Goal: Task Accomplishment & Management: Complete application form

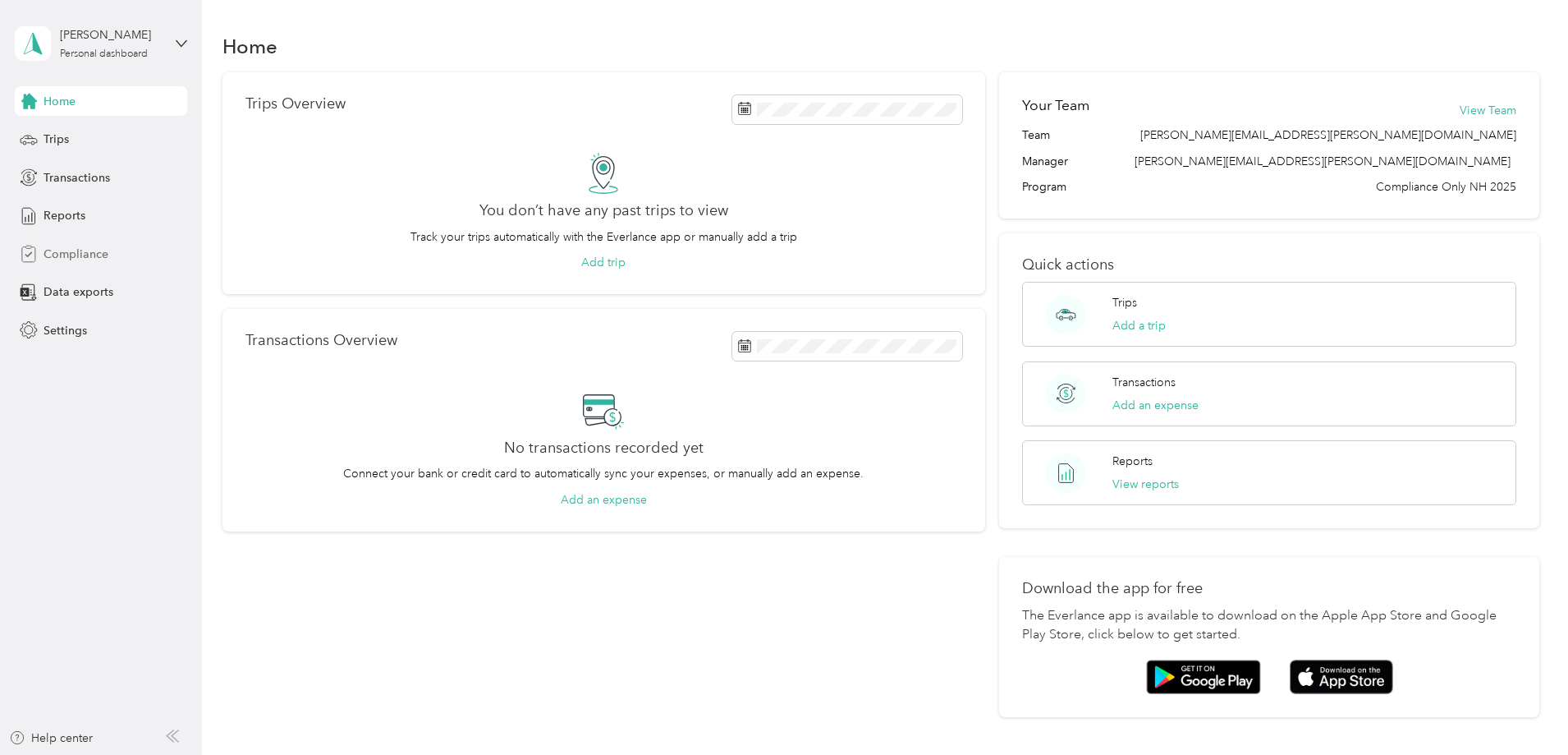
click at [75, 255] on span "Compliance" at bounding box center [75, 254] width 64 height 17
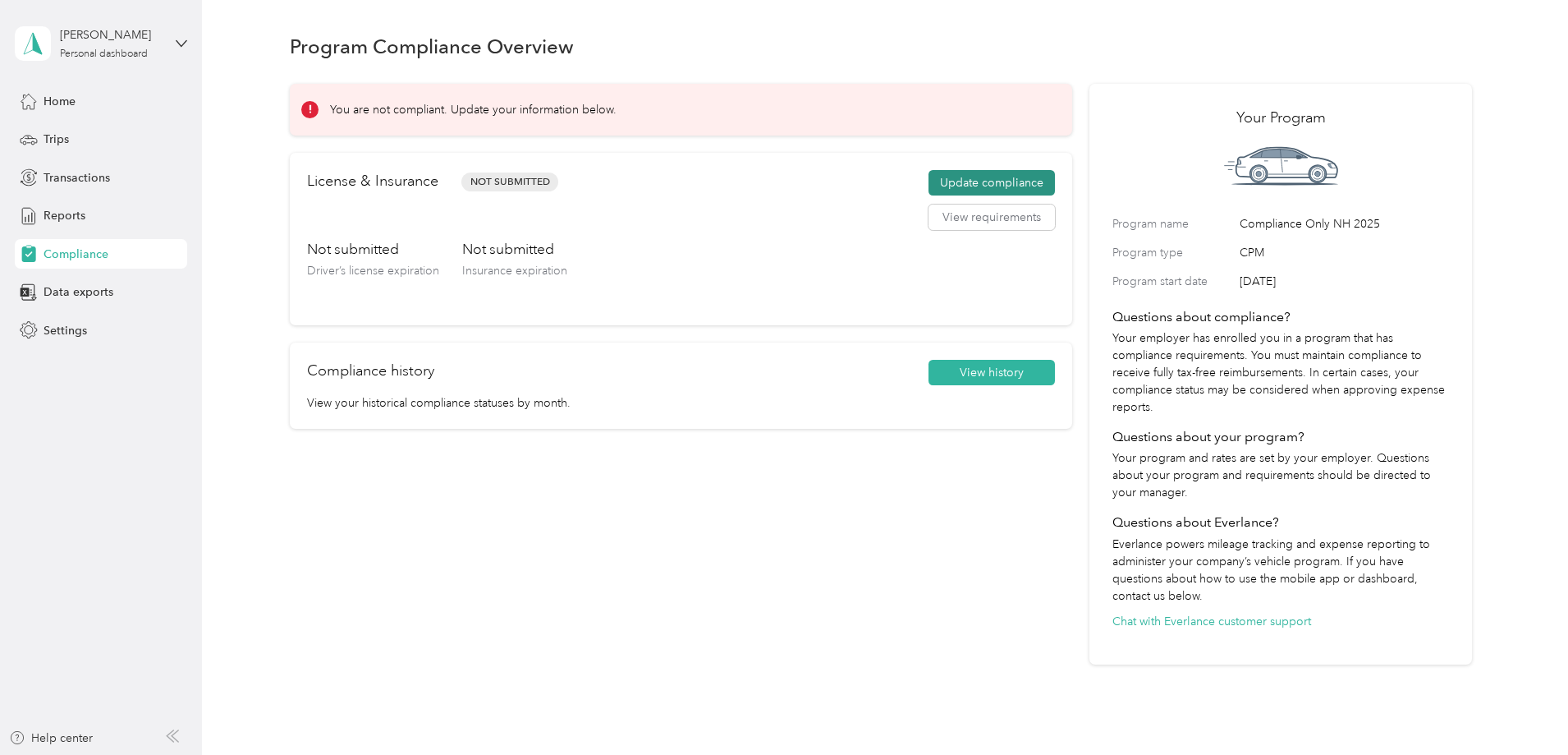
click at [955, 177] on button "Update compliance" at bounding box center [991, 183] width 126 height 26
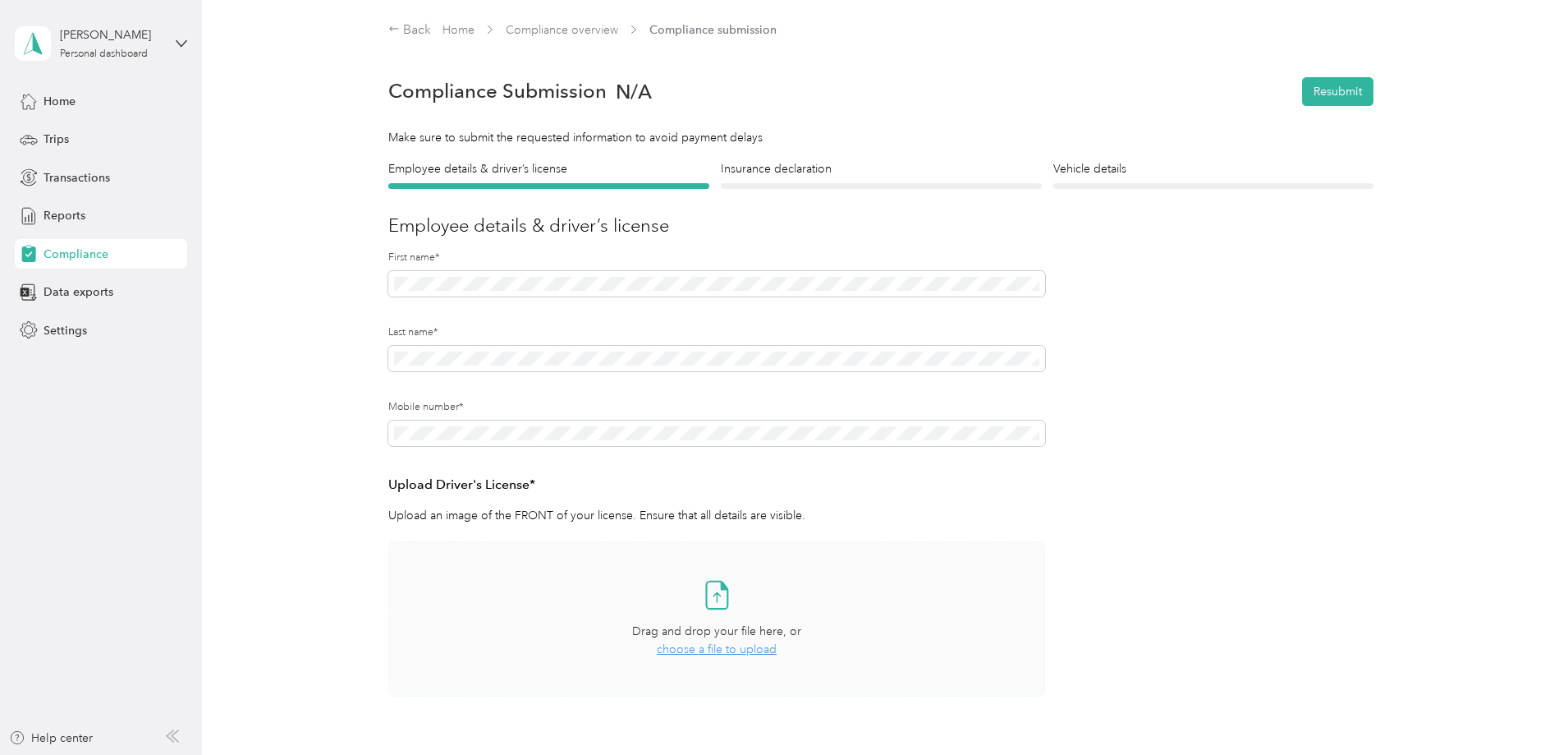
click at [715, 591] on icon at bounding box center [716, 594] width 33 height 33
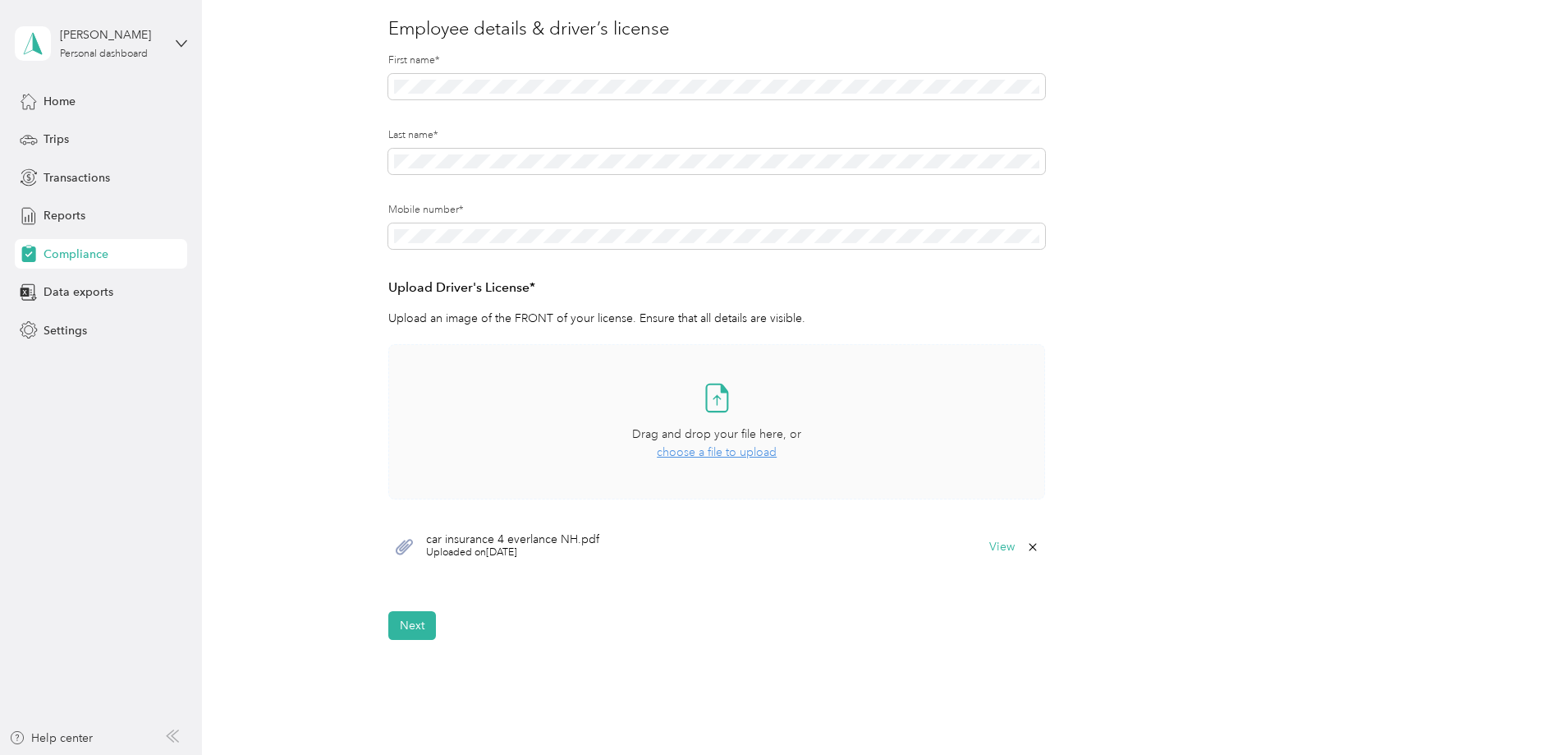
scroll to position [230, 0]
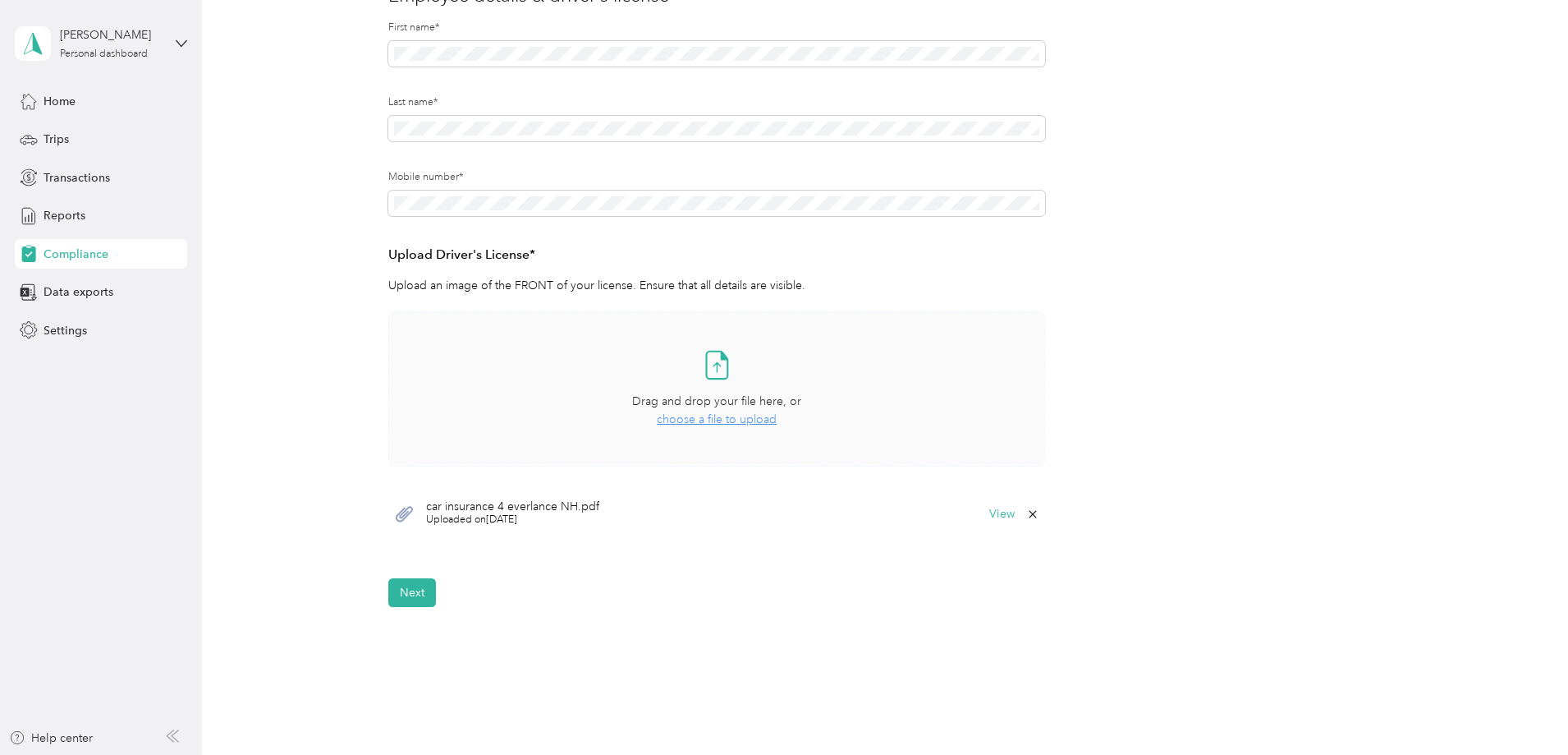
click at [488, 517] on span "Uploaded on [DATE]" at bounding box center [513, 520] width 174 height 15
click at [410, 598] on button "Next" at bounding box center [413, 592] width 48 height 29
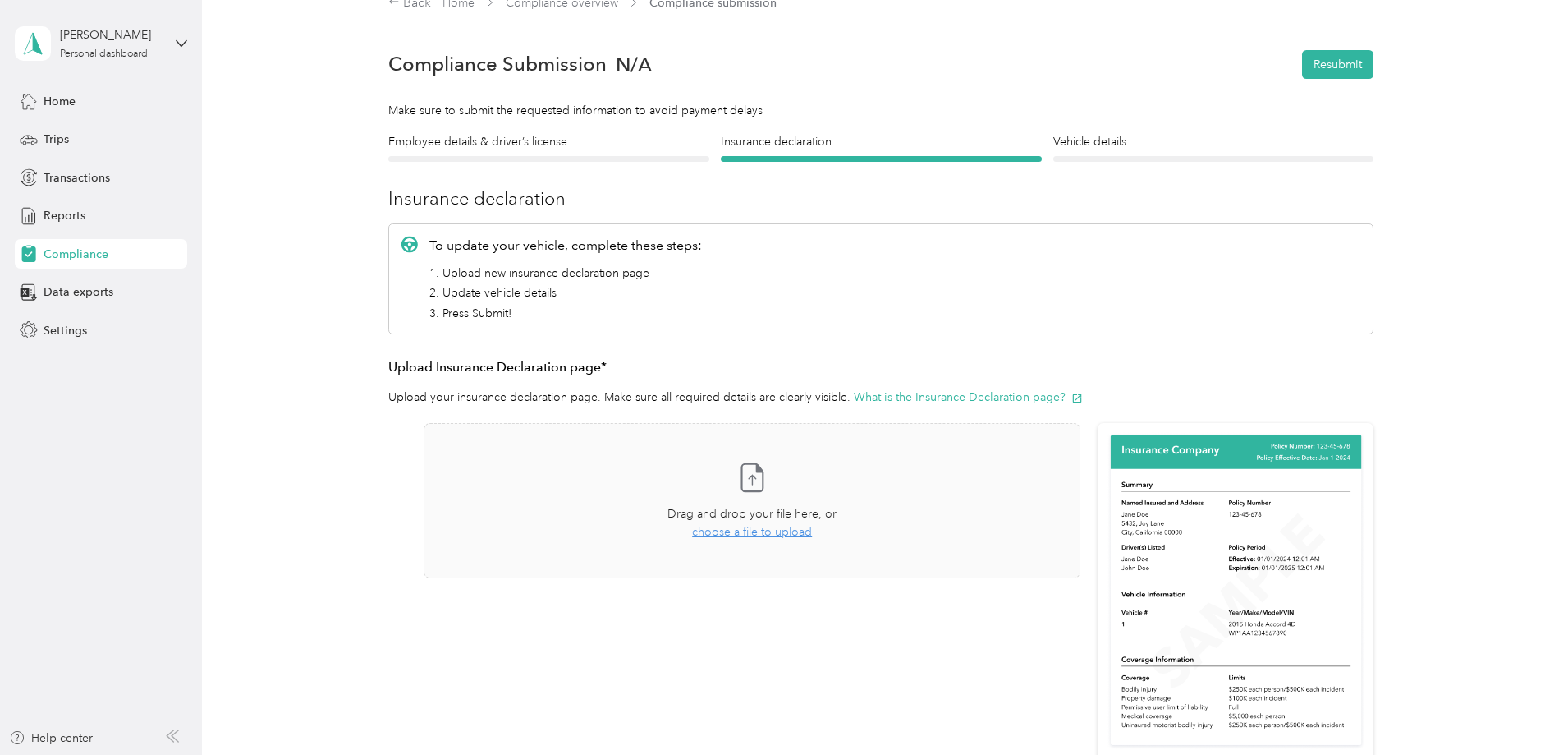
scroll to position [21, 0]
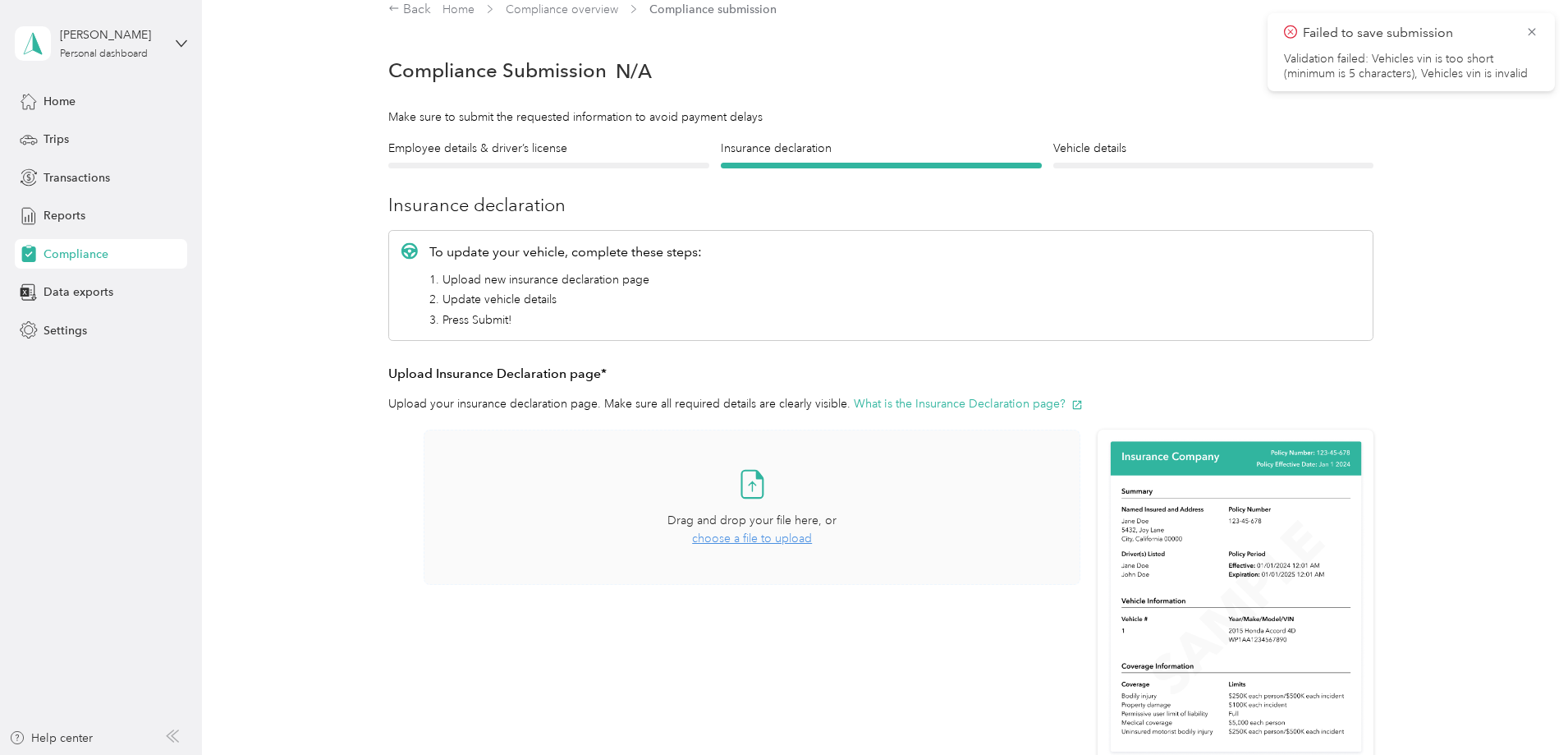
click at [767, 540] on span "choose a file to upload" at bounding box center [752, 539] width 120 height 14
click at [691, 656] on div "Take a photo or choose a photo from your library Drag and drop your file here, …" at bounding box center [752, 639] width 657 height 419
click at [761, 539] on span "choose a file to upload" at bounding box center [752, 539] width 120 height 14
click at [724, 537] on span "choose a file to upload" at bounding box center [752, 539] width 120 height 14
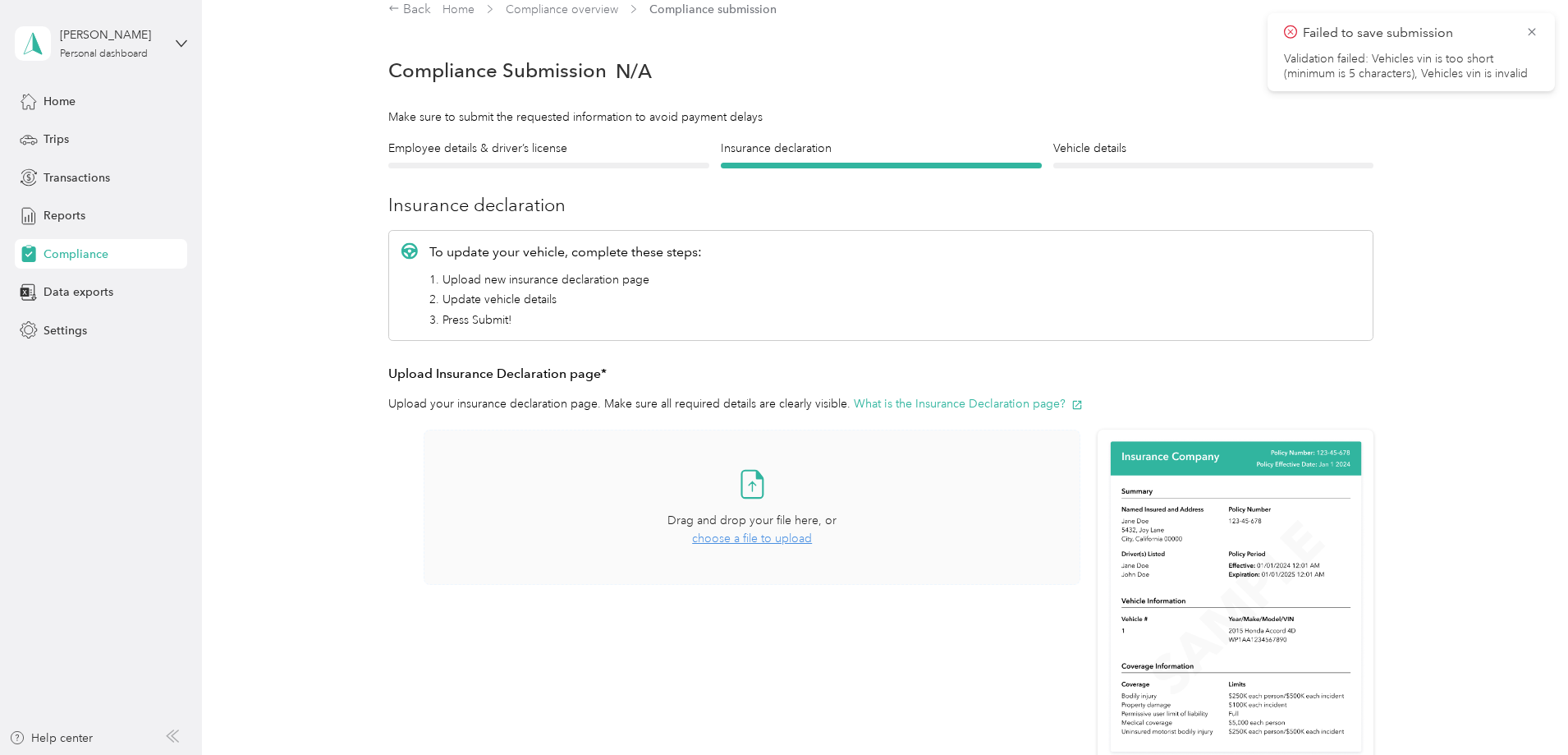
click at [724, 537] on span "choose a file to upload" at bounding box center [752, 539] width 120 height 14
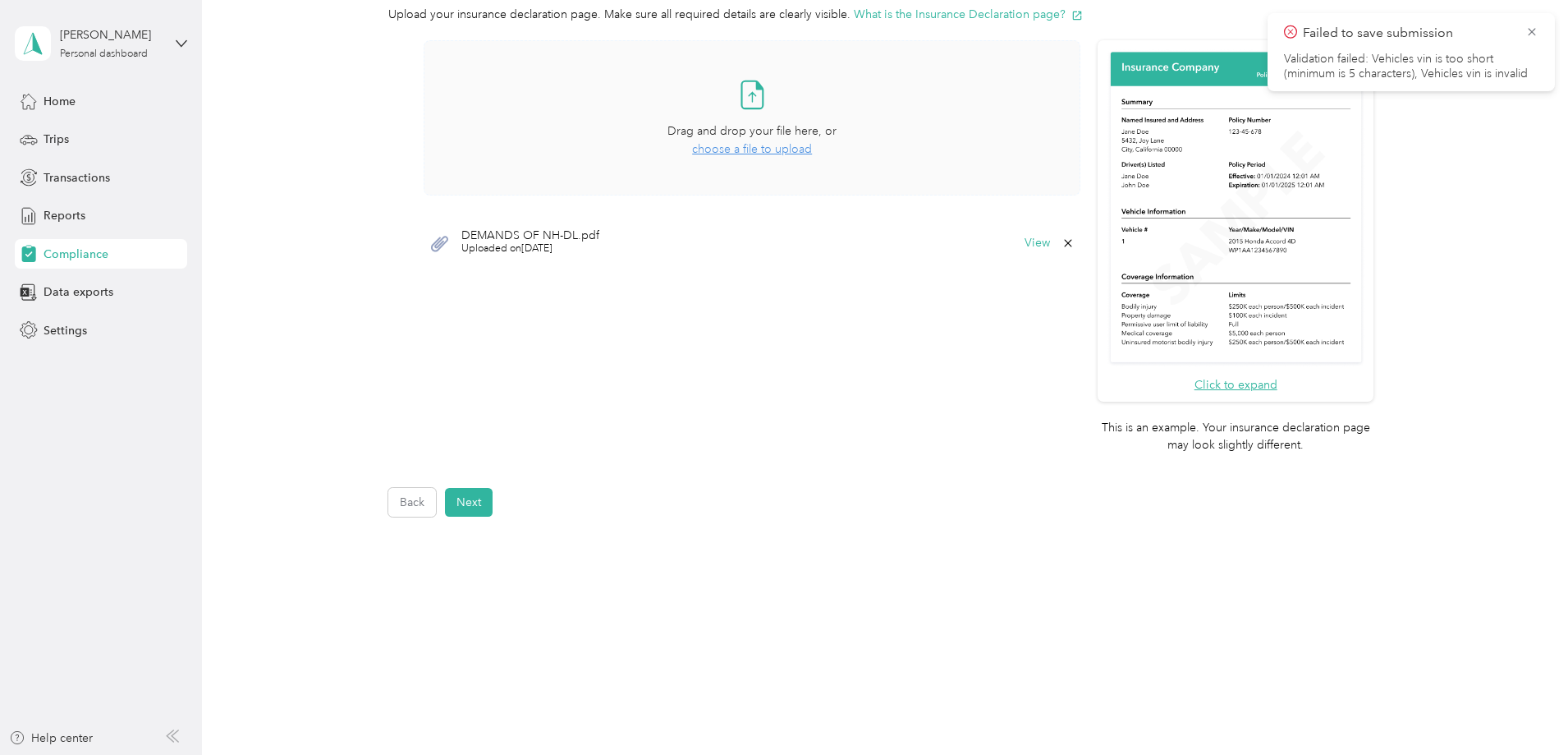
scroll to position [411, 0]
click at [525, 237] on span "DEMANDS OF NH-DL.pdf" at bounding box center [530, 235] width 138 height 12
click at [635, 418] on div "Take a photo or choose a photo from your library Drag and drop your file here, …" at bounding box center [752, 249] width 657 height 419
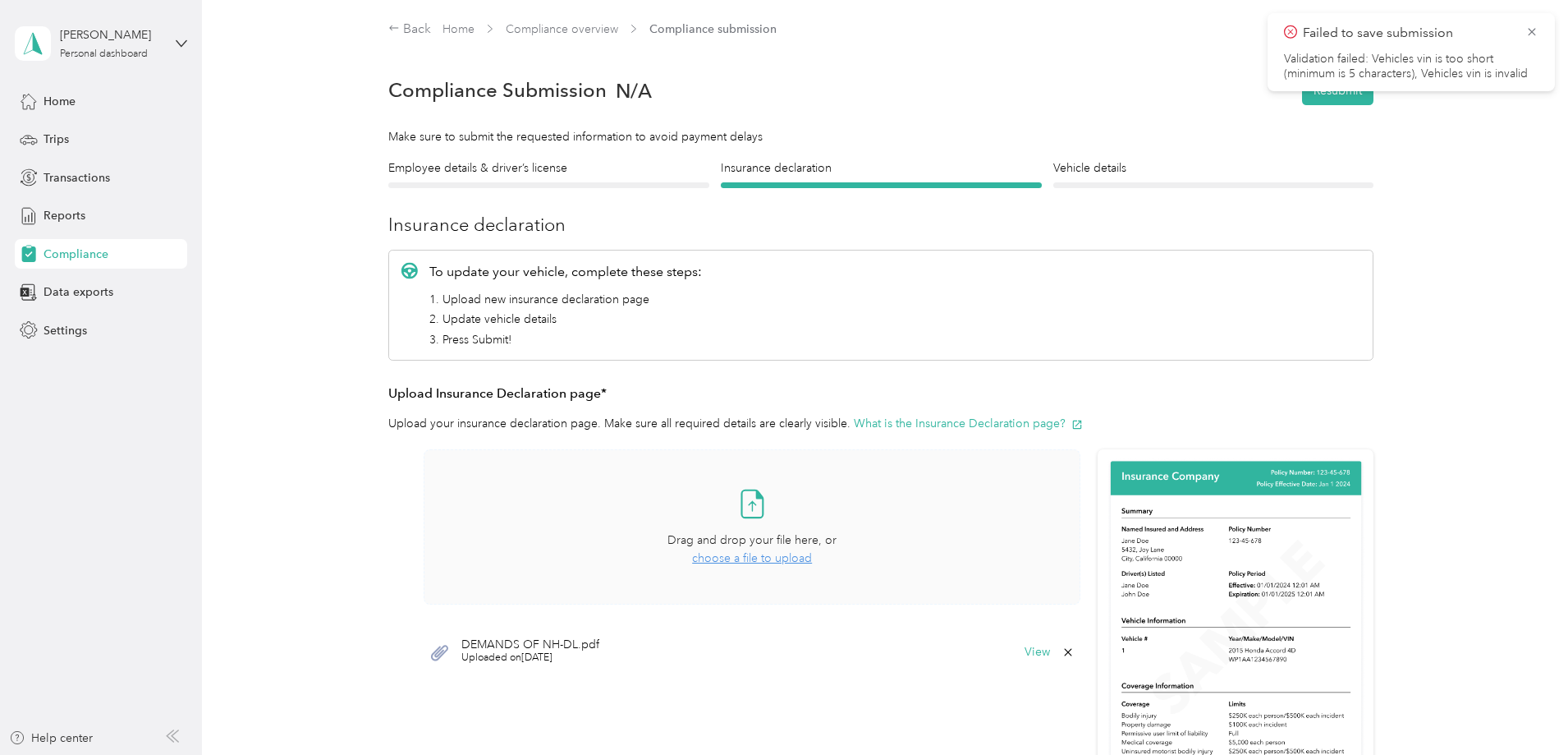
scroll to position [0, 0]
click at [749, 558] on span "choose a file to upload" at bounding box center [752, 559] width 120 height 14
click at [1041, 652] on button "View" at bounding box center [1037, 653] width 26 height 12
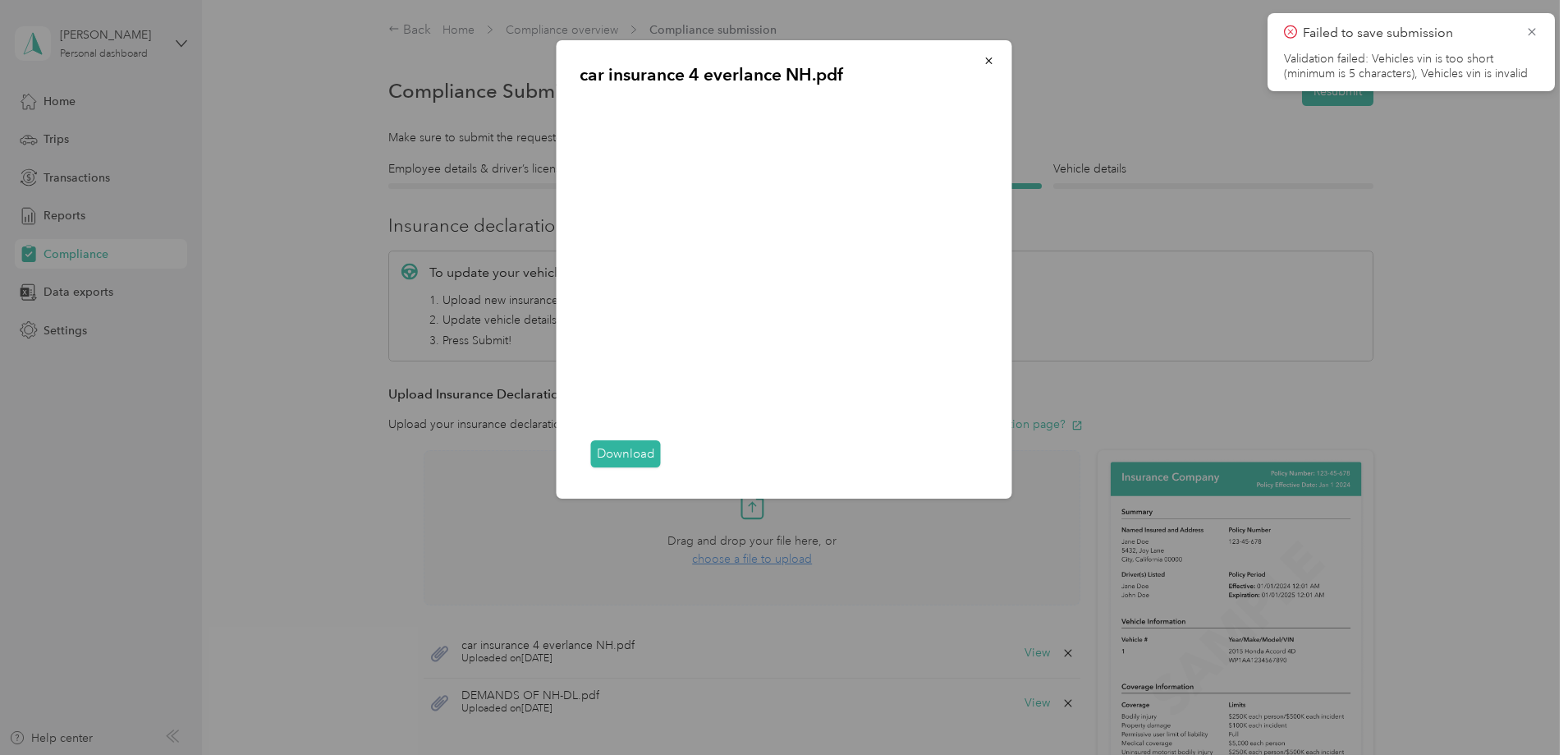
click at [1041, 703] on div at bounding box center [784, 377] width 1568 height 755
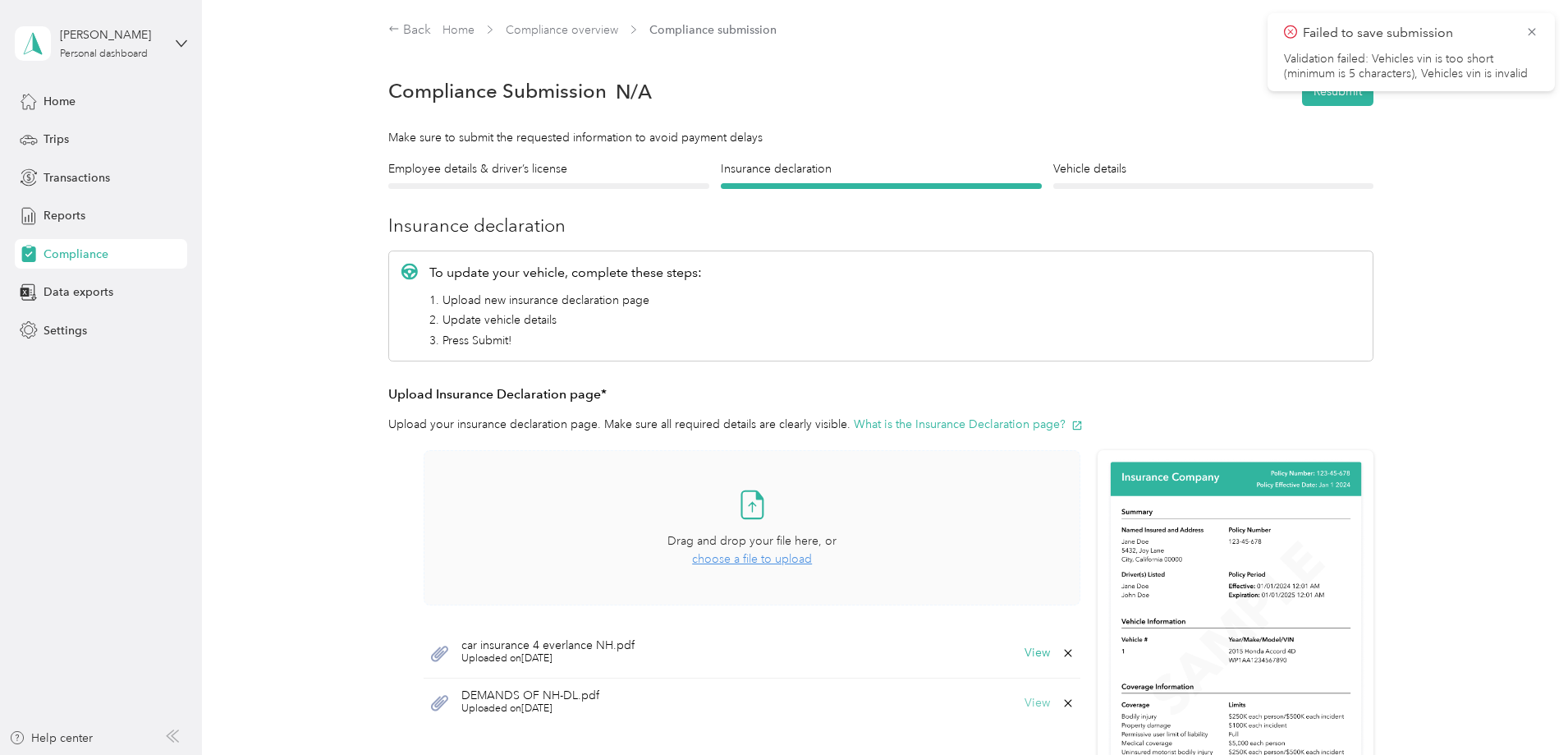
click at [1037, 703] on button "View" at bounding box center [1037, 703] width 26 height 12
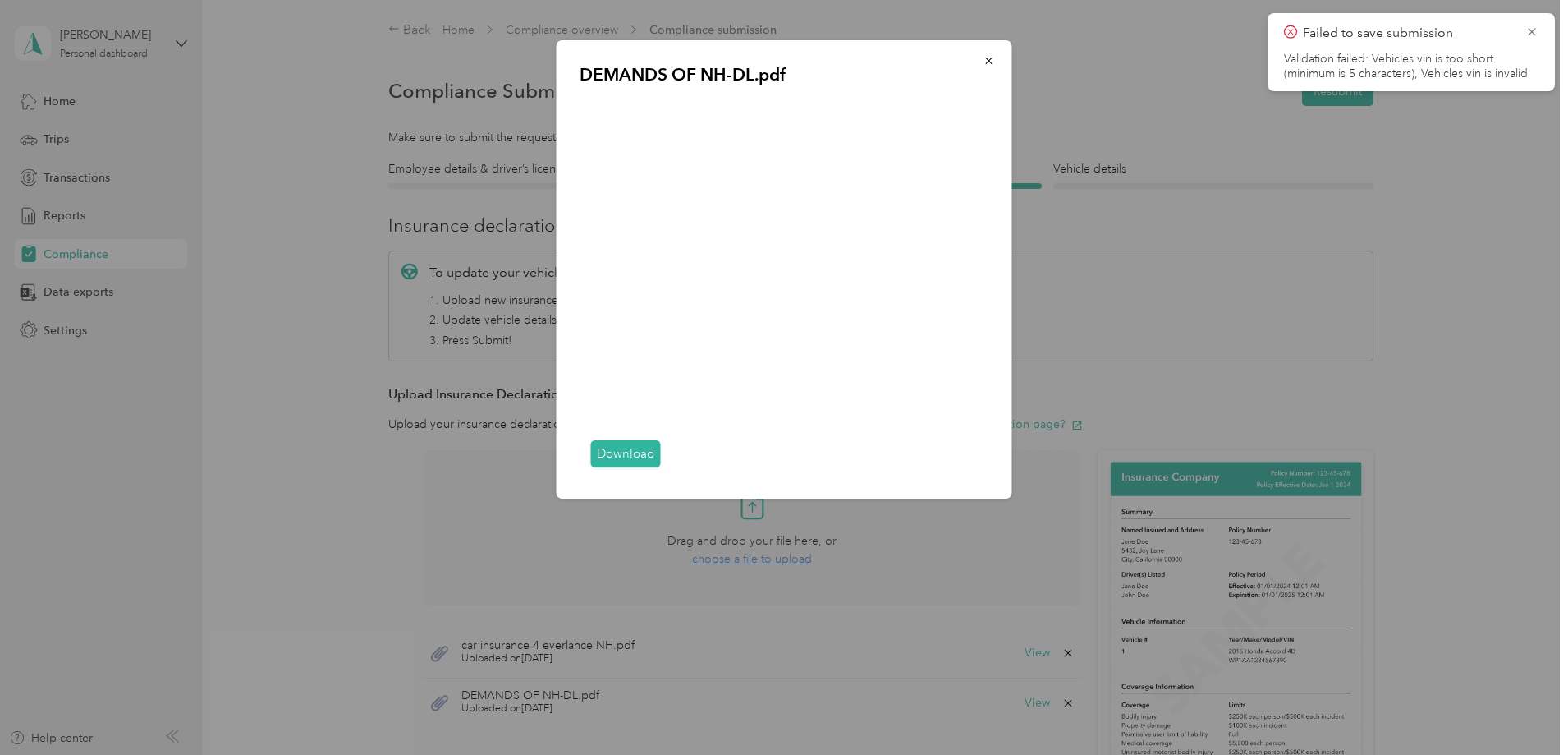
click at [980, 467] on div "Download" at bounding box center [784, 454] width 410 height 42
click at [983, 701] on div at bounding box center [784, 377] width 1568 height 755
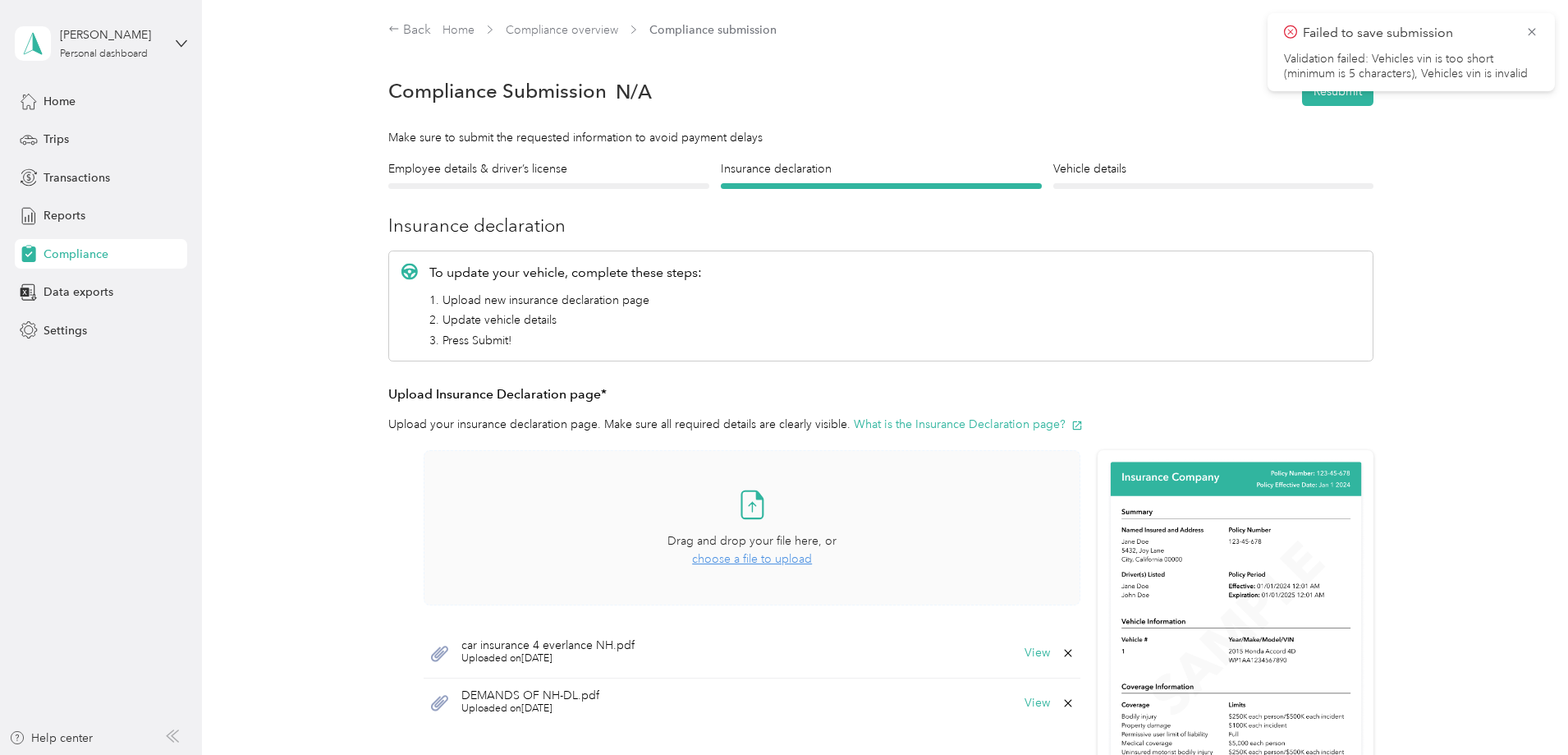
click at [1401, 537] on div "Employee details & driver’s license License Insurance declaration Insurance Veh…" at bounding box center [881, 543] width 1182 height 766
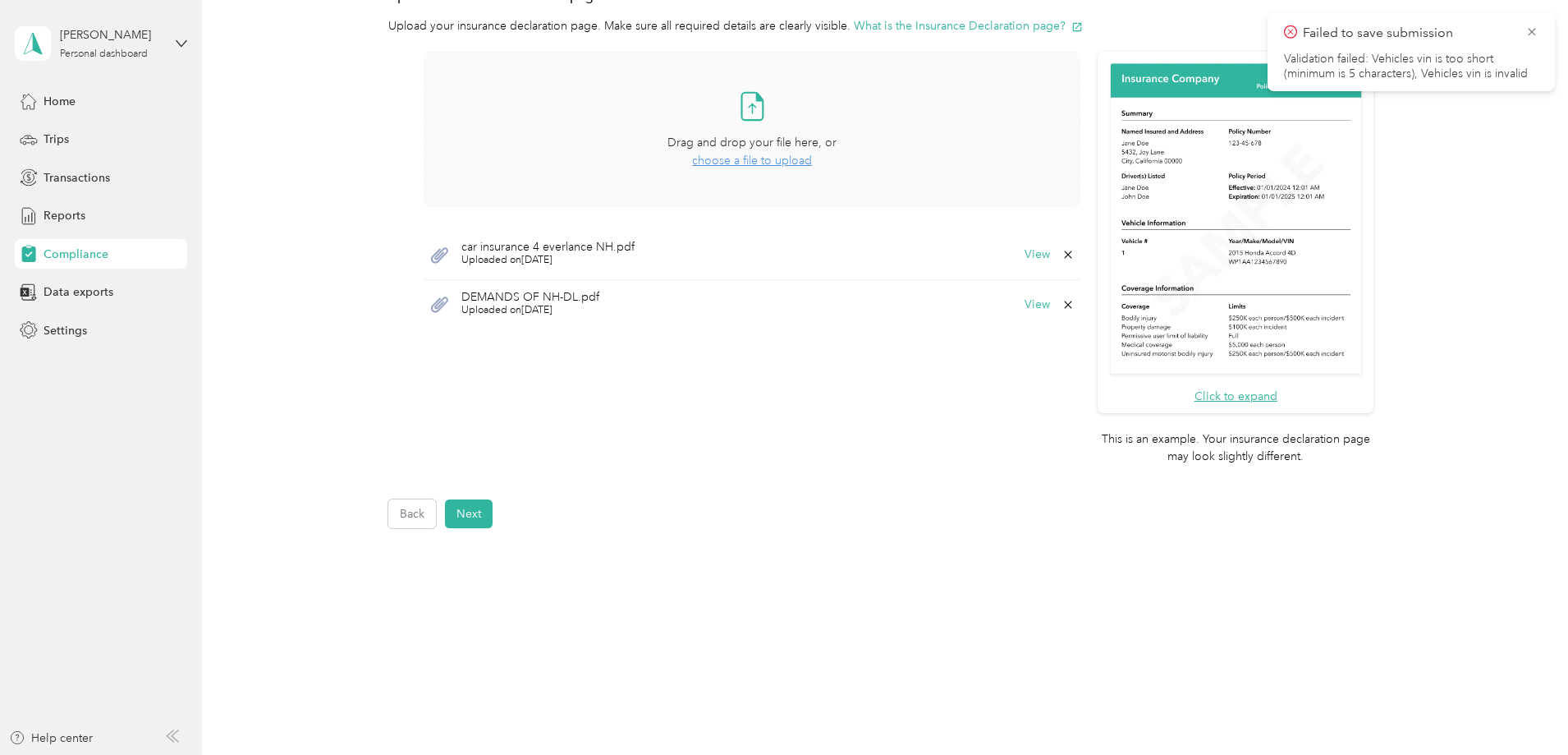
scroll to position [411, 0]
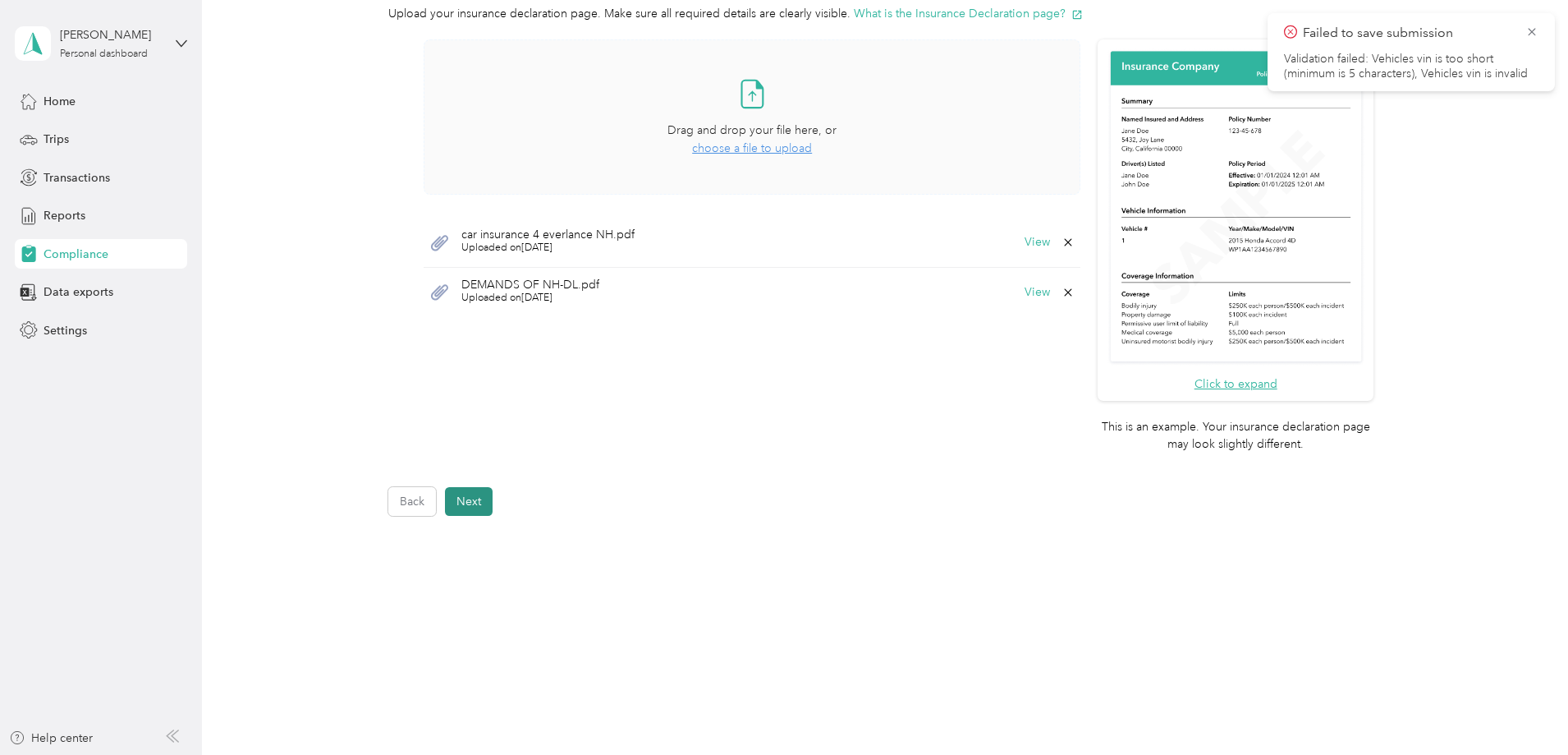
click at [470, 512] on button "Next" at bounding box center [469, 501] width 48 height 29
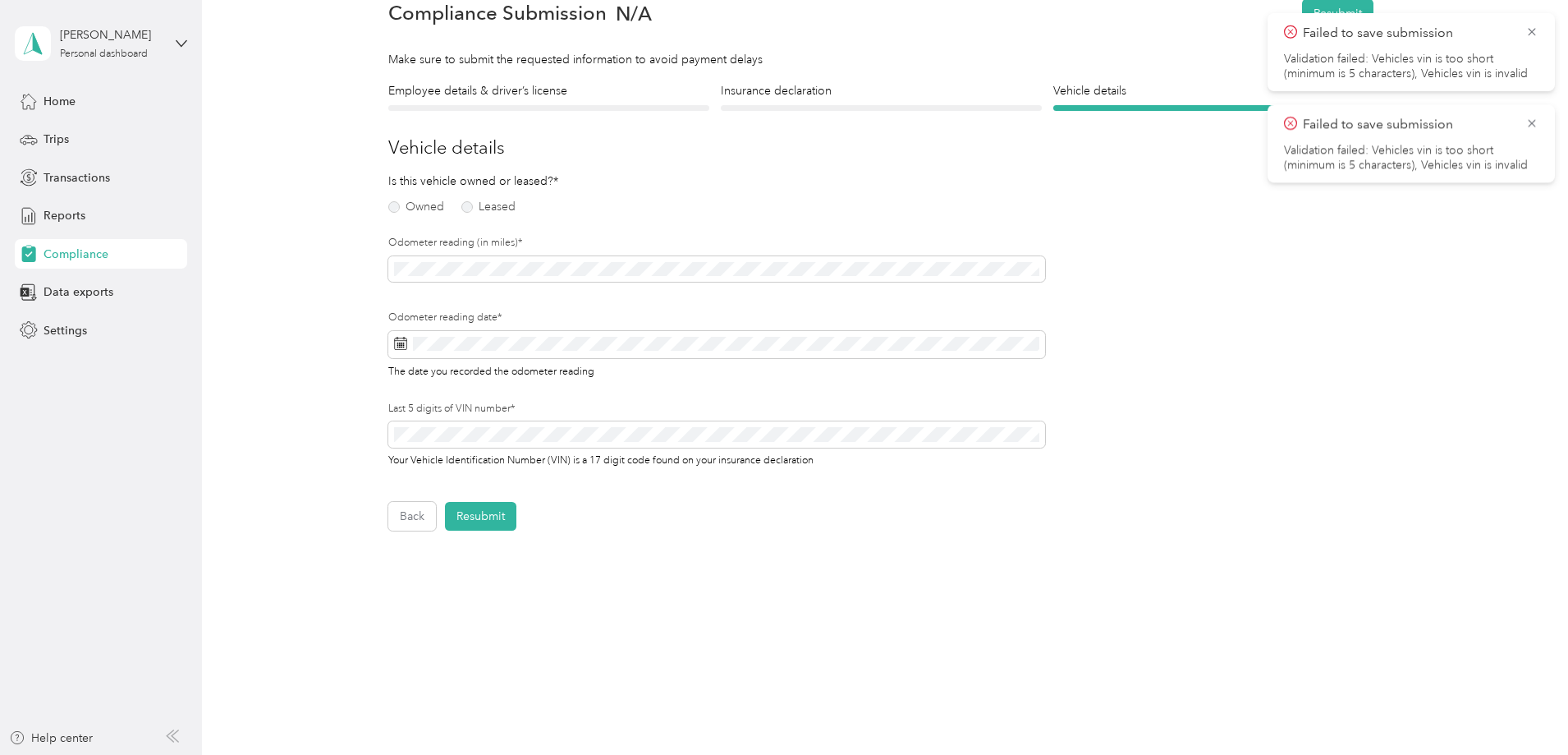
scroll to position [21, 0]
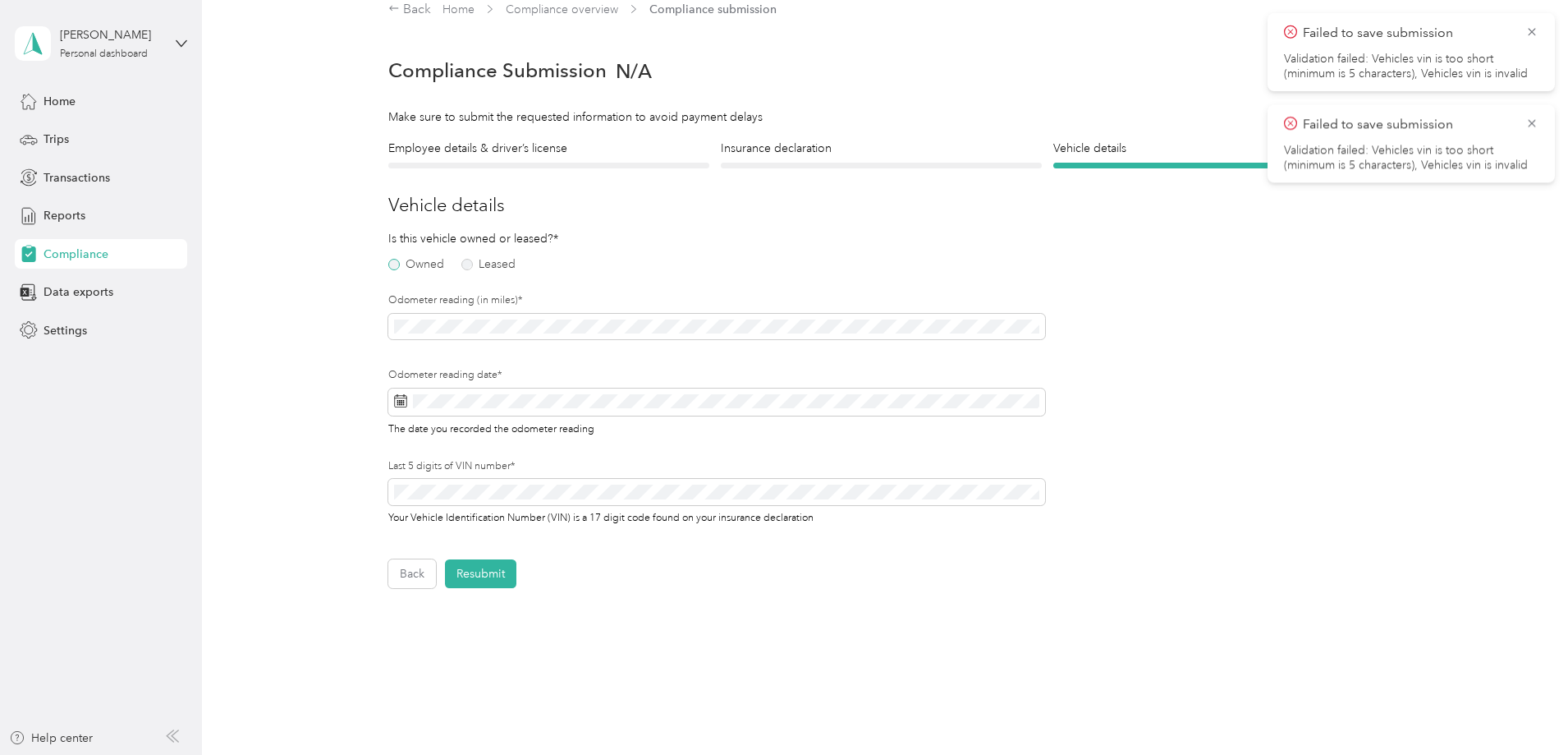
click at [393, 268] on label "Owned" at bounding box center [417, 265] width 56 height 12
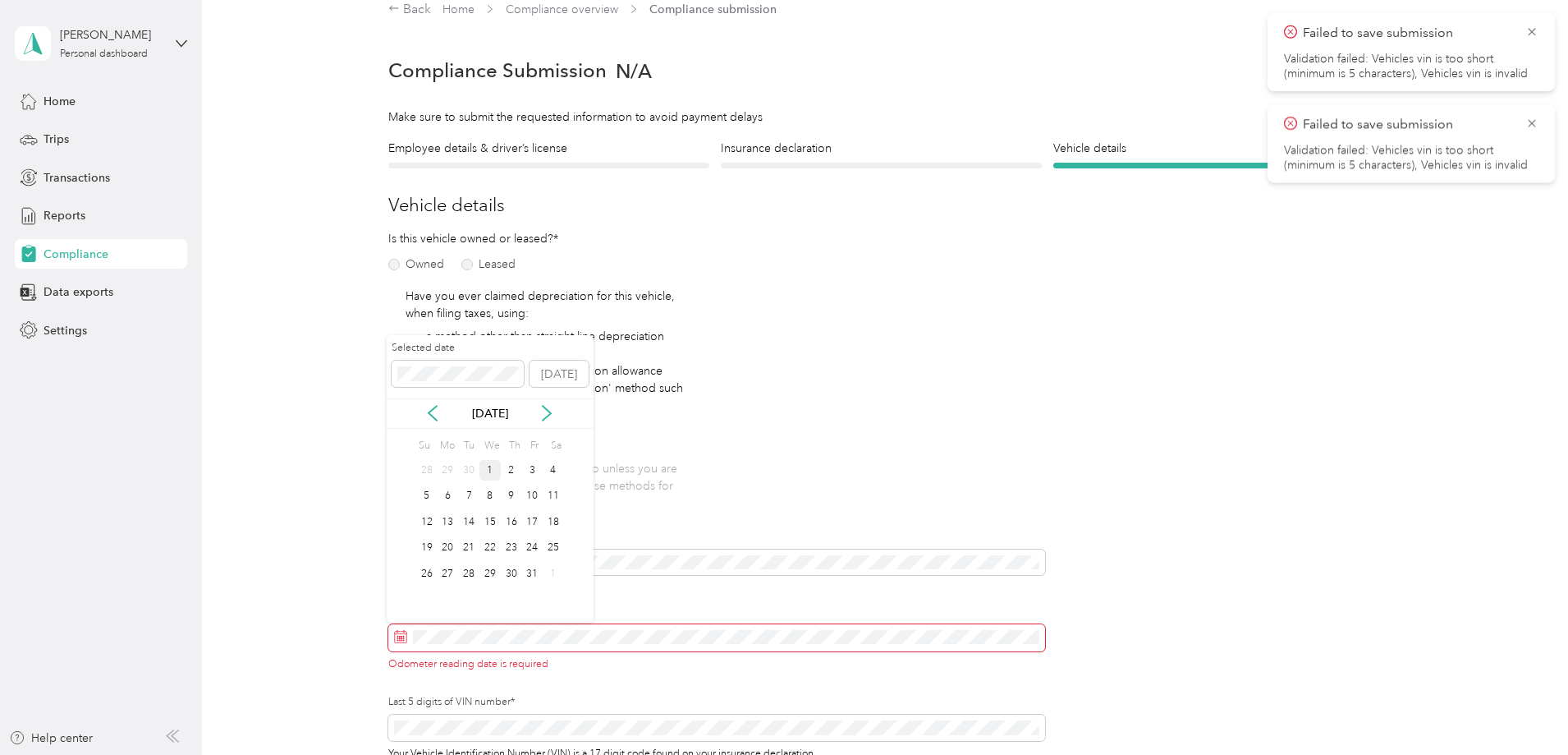
click at [490, 477] on div "1" at bounding box center [490, 470] width 22 height 21
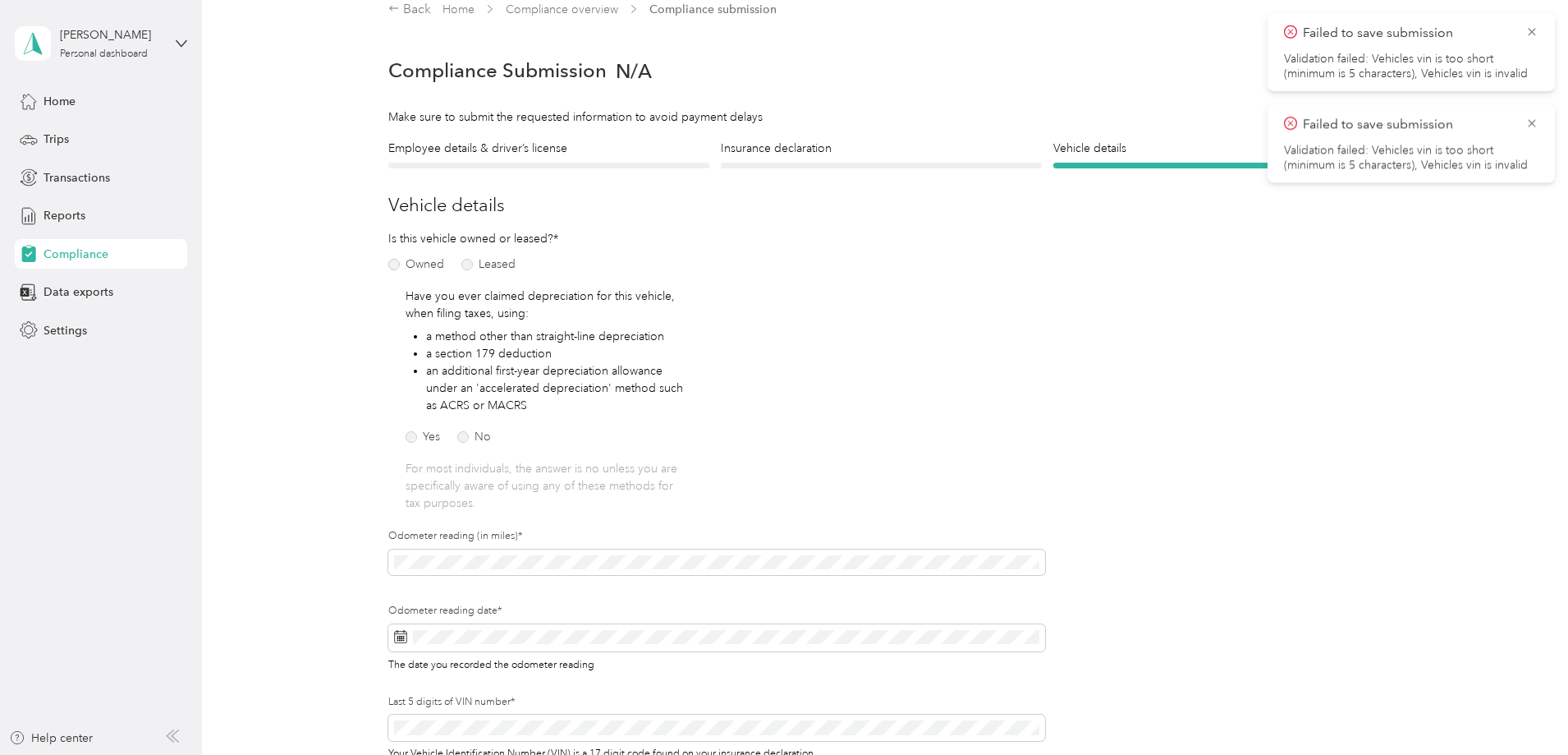
click at [353, 660] on div "Employee details & driver’s license License Insurance declaration Insurance Veh…" at bounding box center [881, 482] width 1182 height 685
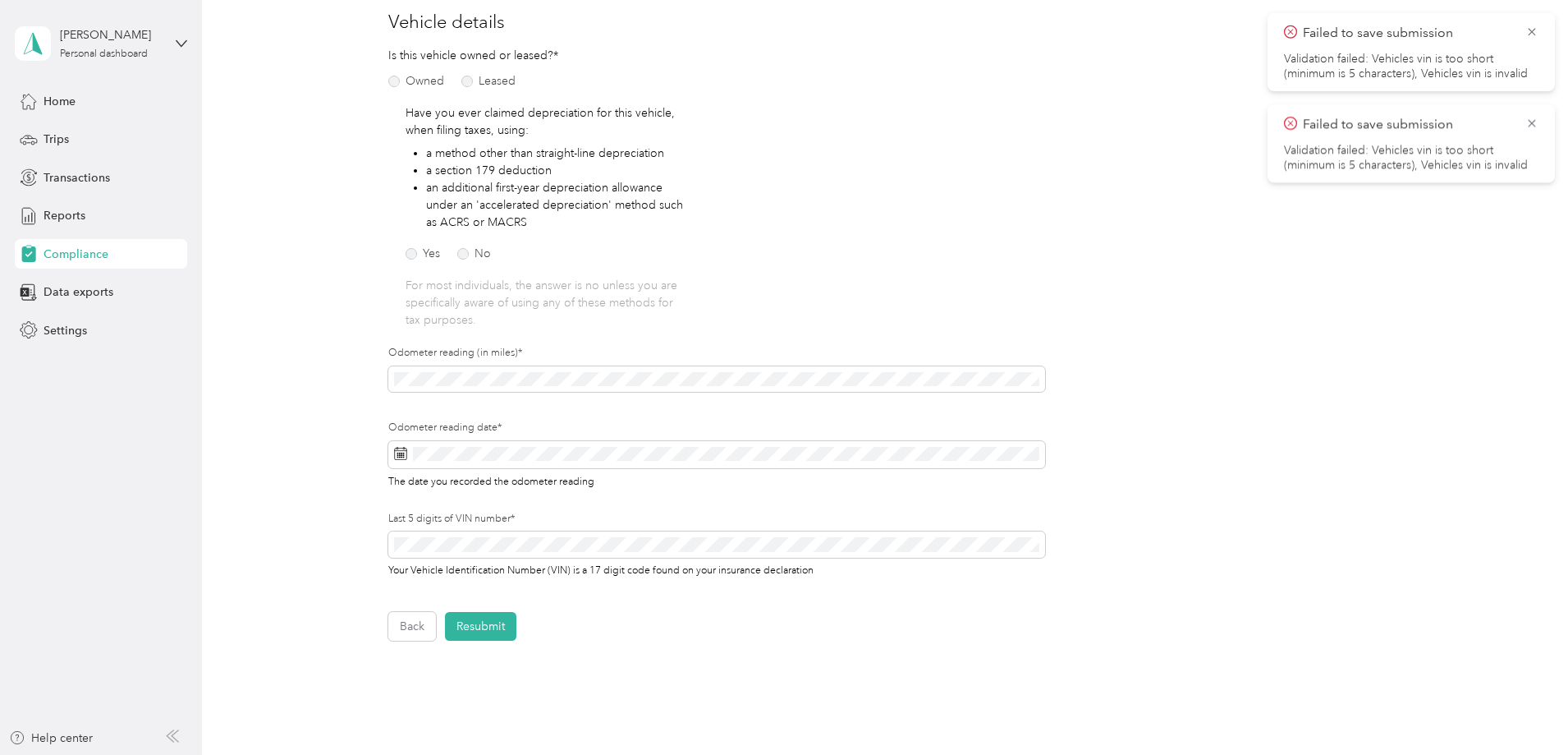
scroll to position [217, 0]
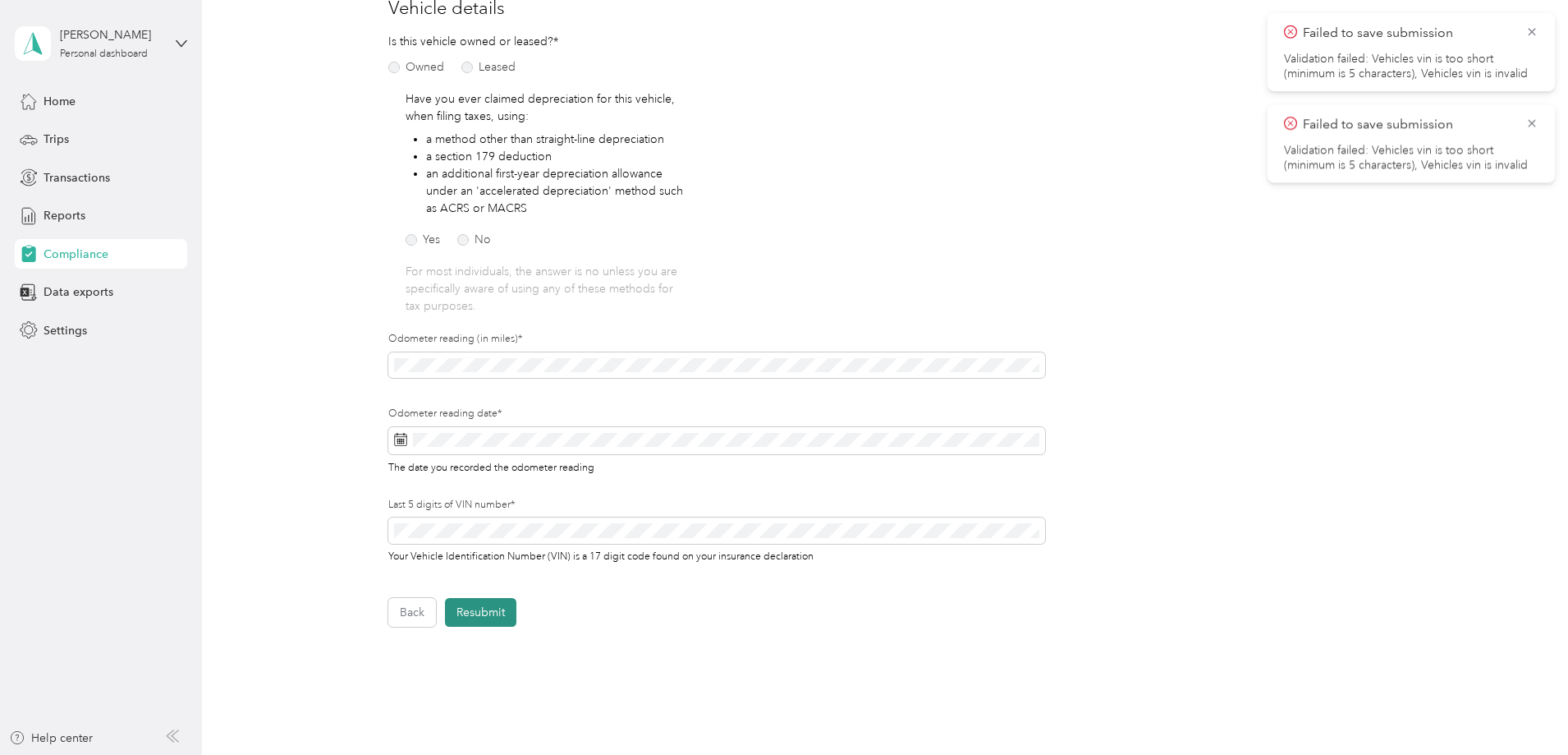
click at [474, 613] on button "Resubmit" at bounding box center [481, 612] width 71 height 29
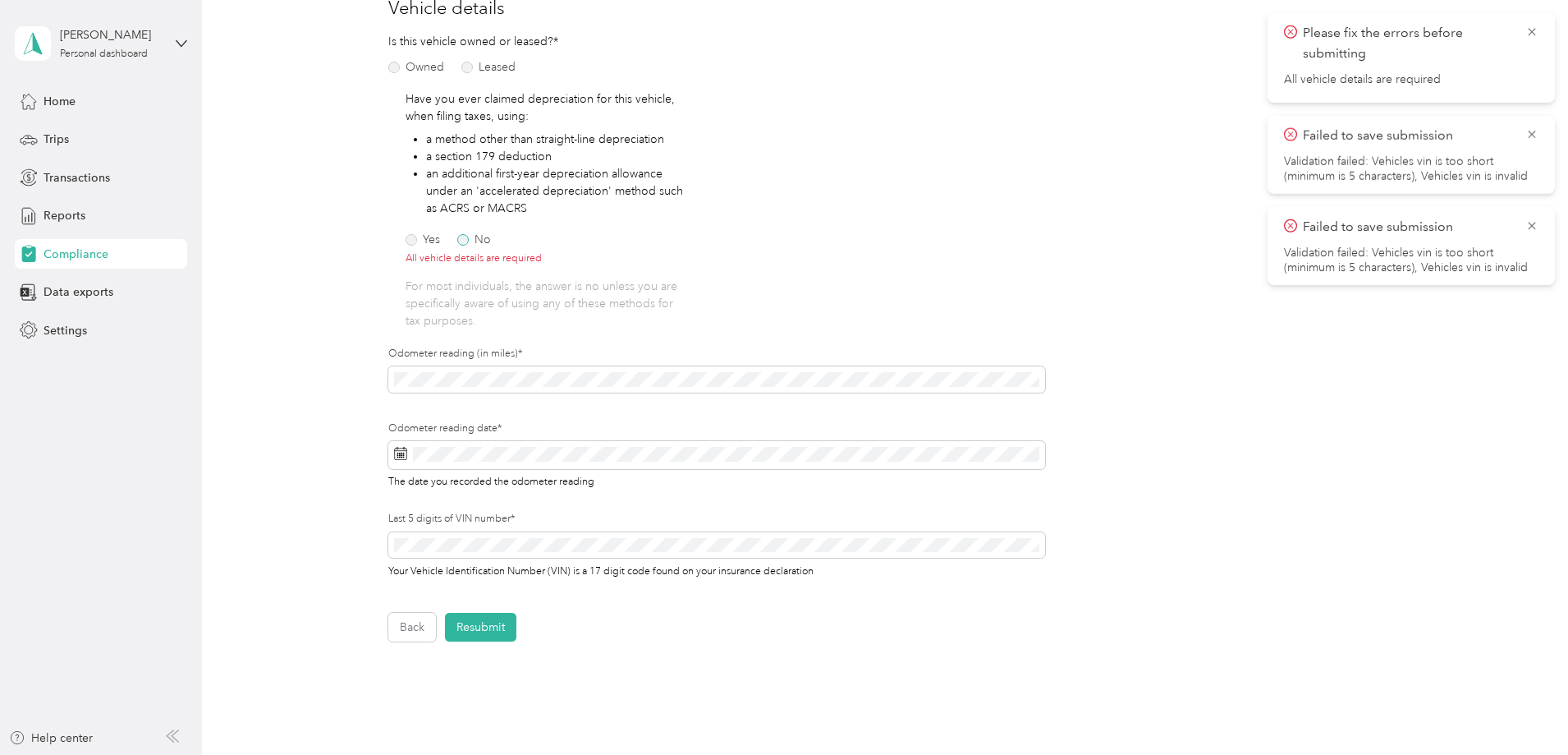
click at [460, 241] on label "No" at bounding box center [474, 240] width 34 height 12
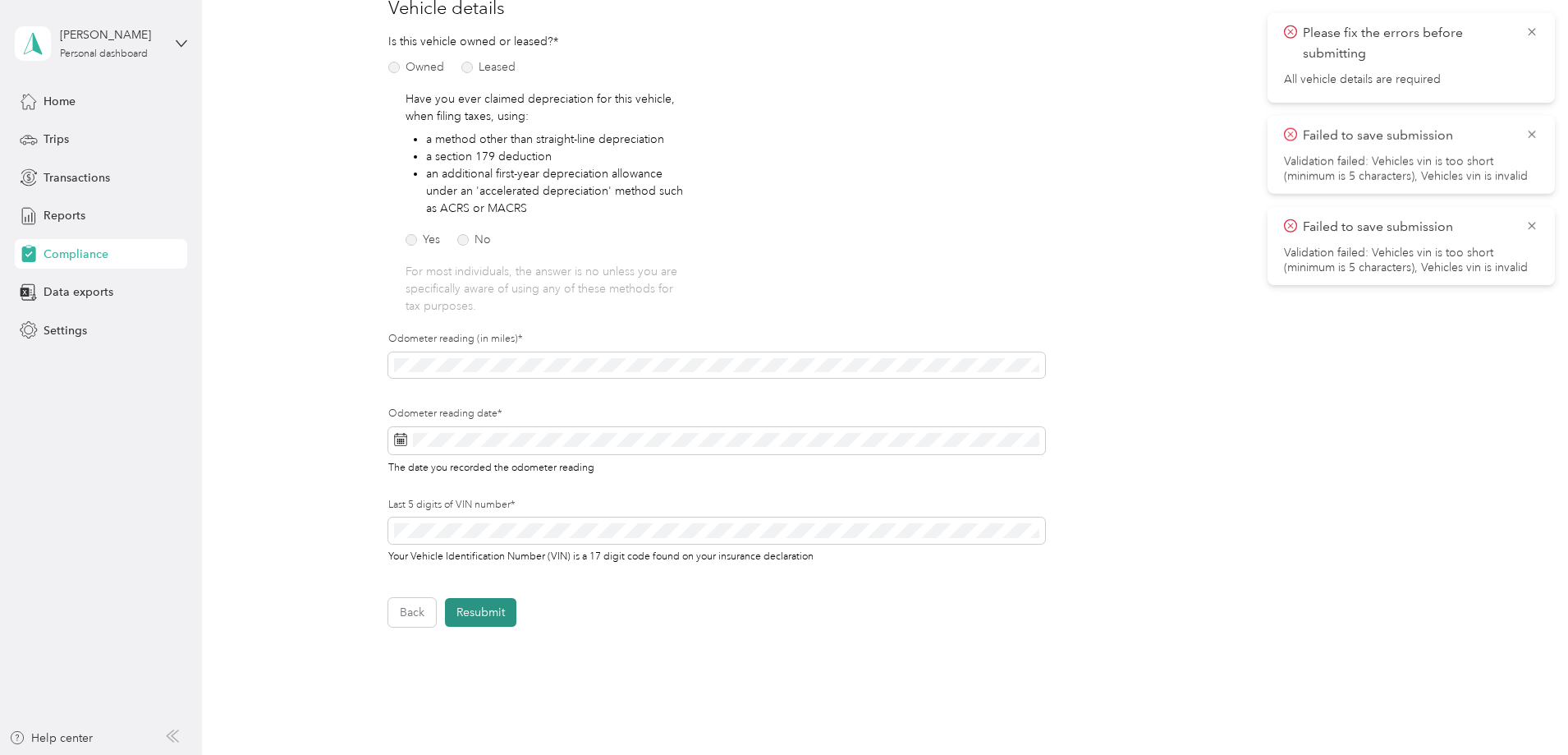
click at [483, 610] on button "Resubmit" at bounding box center [481, 612] width 71 height 29
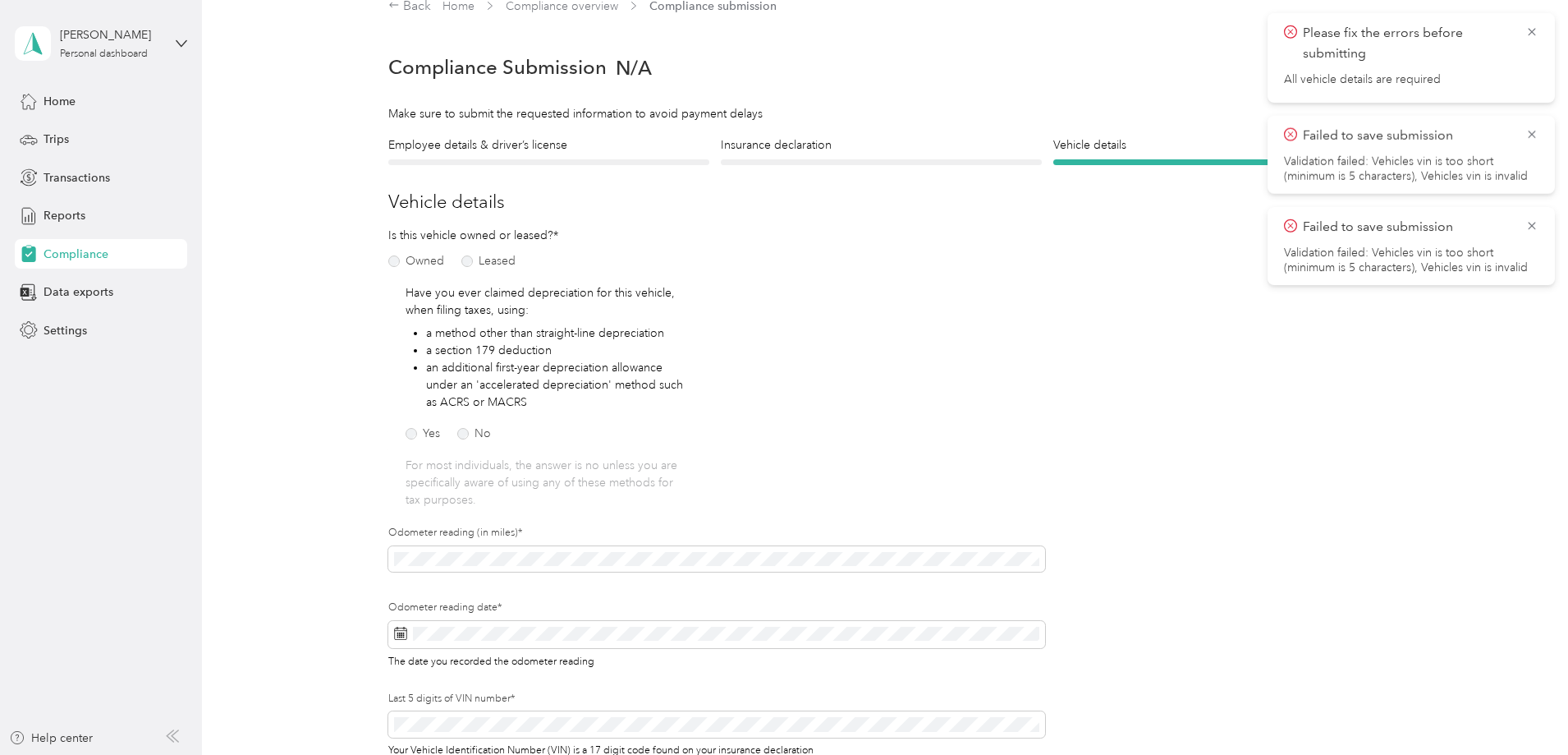
scroll to position [21, 0]
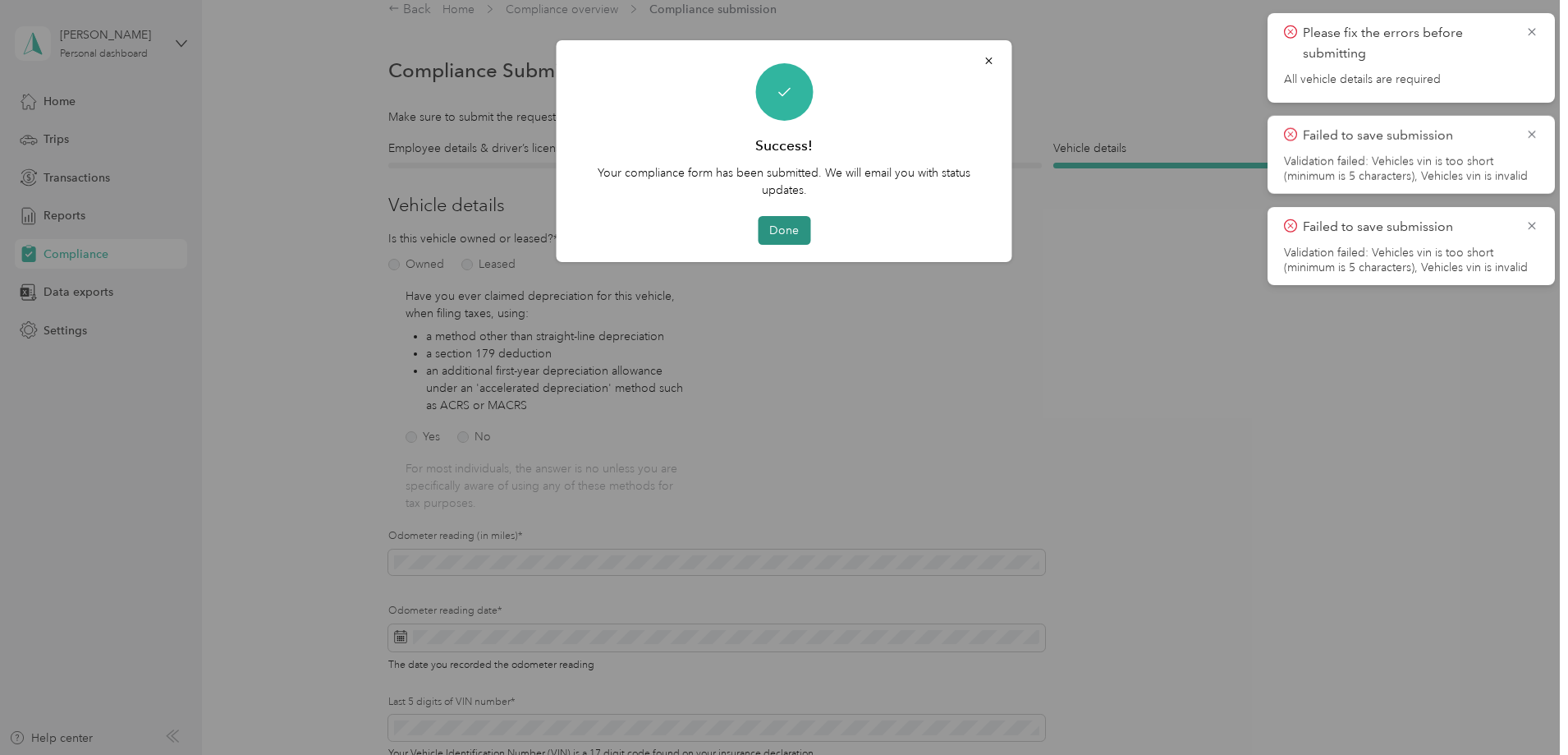
click at [783, 228] on button "Done" at bounding box center [784, 230] width 53 height 29
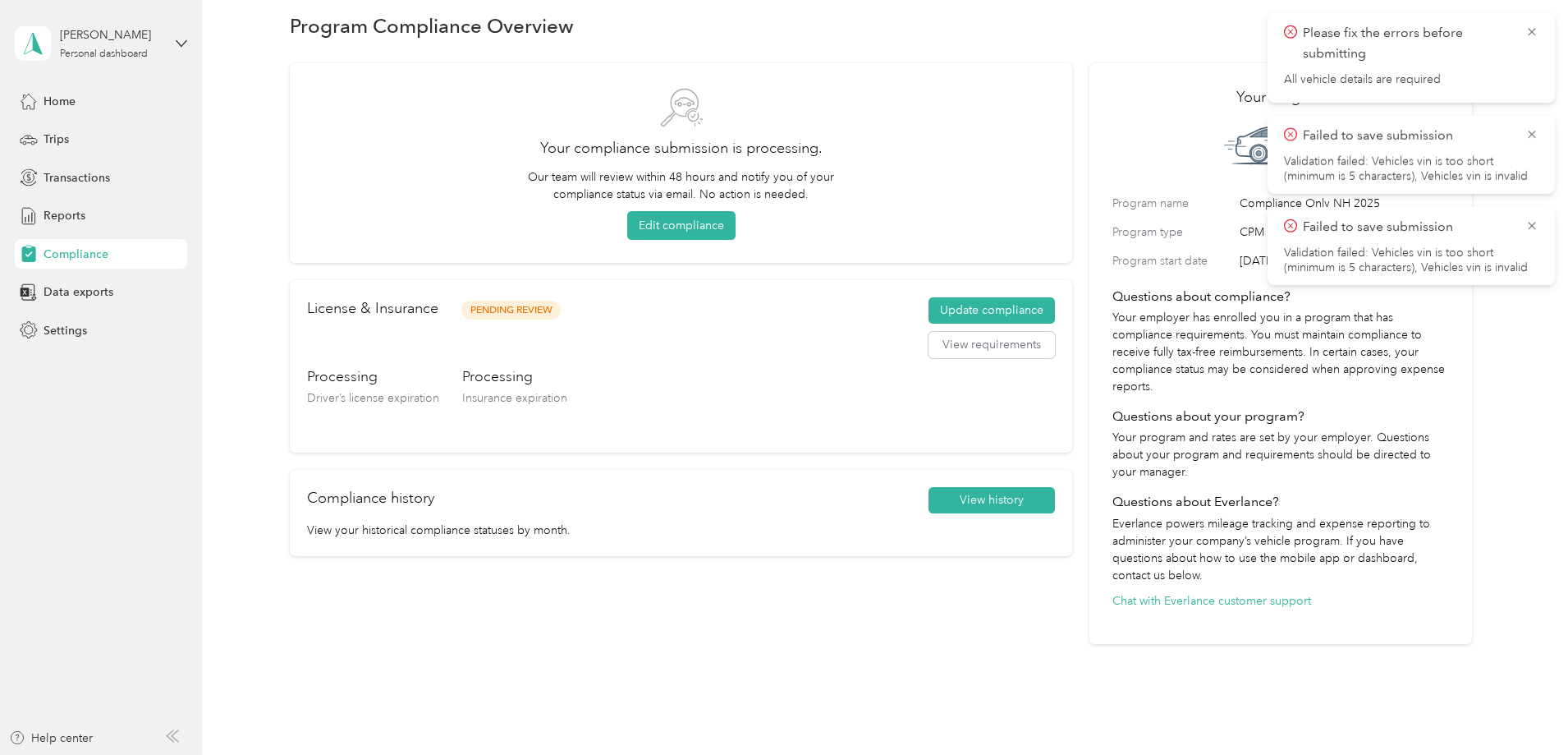
click at [1373, 248] on li "Validation failed: Vehicles vin is too short (minimum is 5 characters), Vehicle…" at bounding box center [1411, 261] width 255 height 30
click at [1532, 222] on icon at bounding box center [1531, 225] width 13 height 15
click at [1534, 136] on icon at bounding box center [1531, 134] width 7 height 7
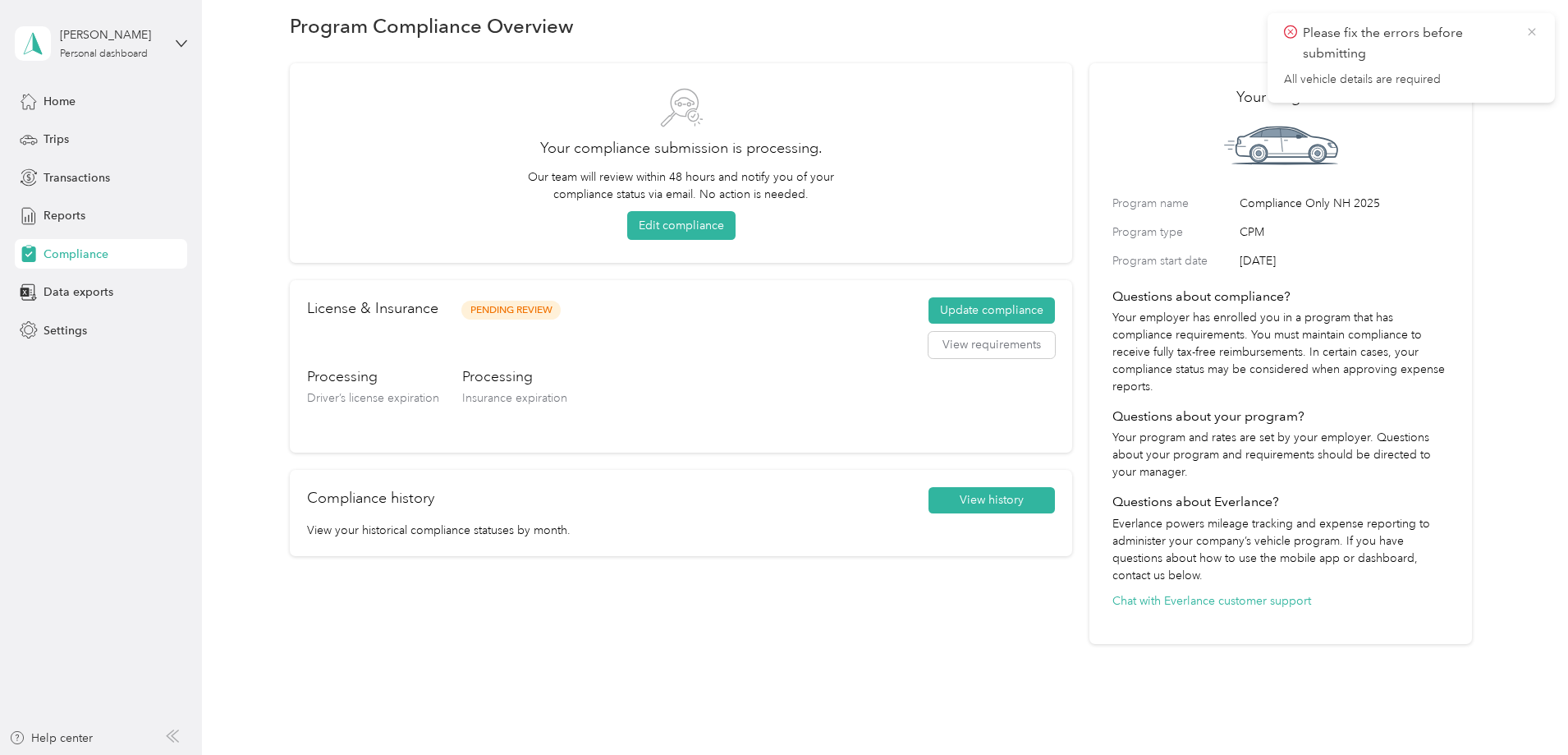
click at [1533, 32] on icon at bounding box center [1531, 32] width 13 height 15
click at [770, 614] on div "Your compliance submission is processing. Our team will review within 48 hours …" at bounding box center [680, 354] width 783 height 581
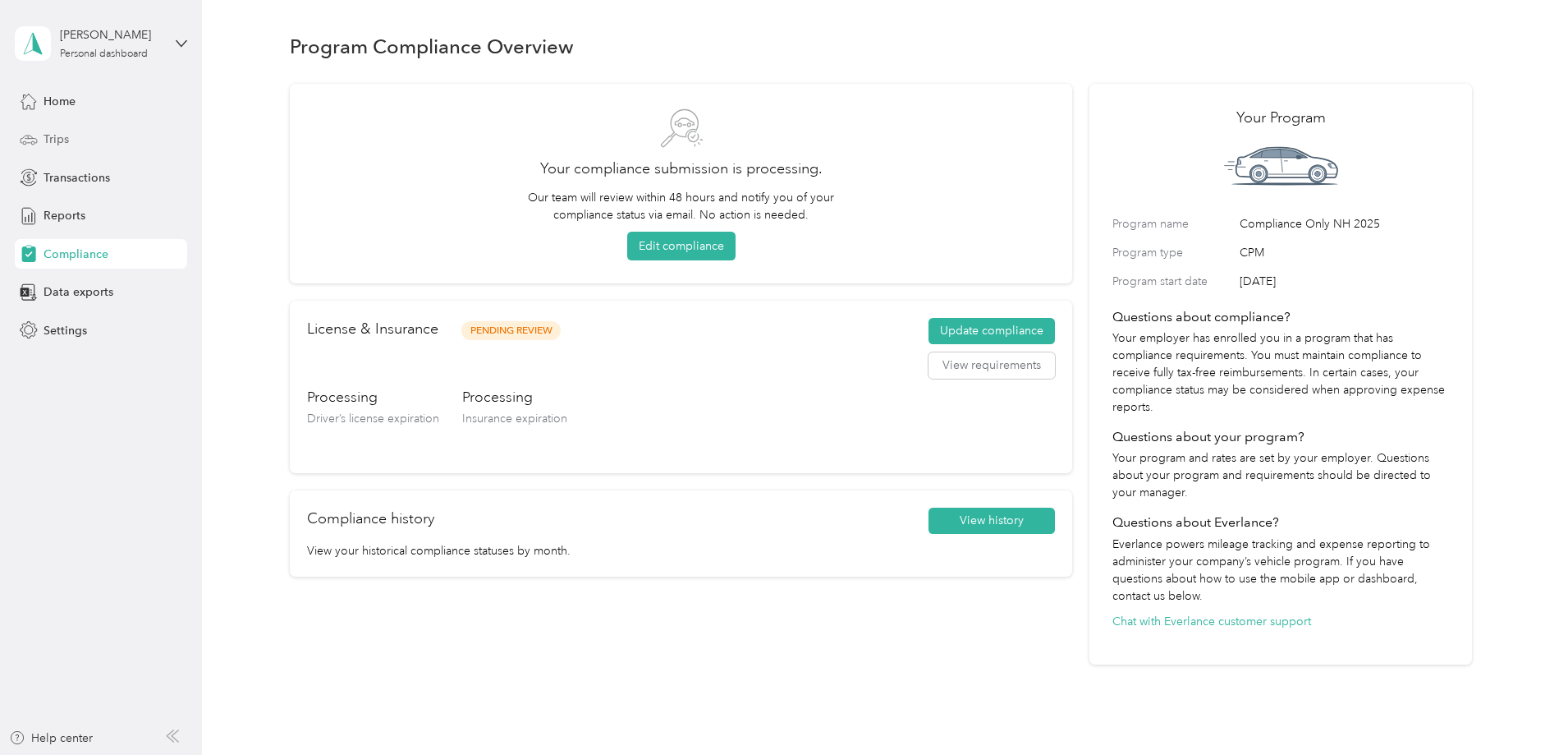
click at [60, 137] on span "Trips" at bounding box center [57, 139] width 26 height 17
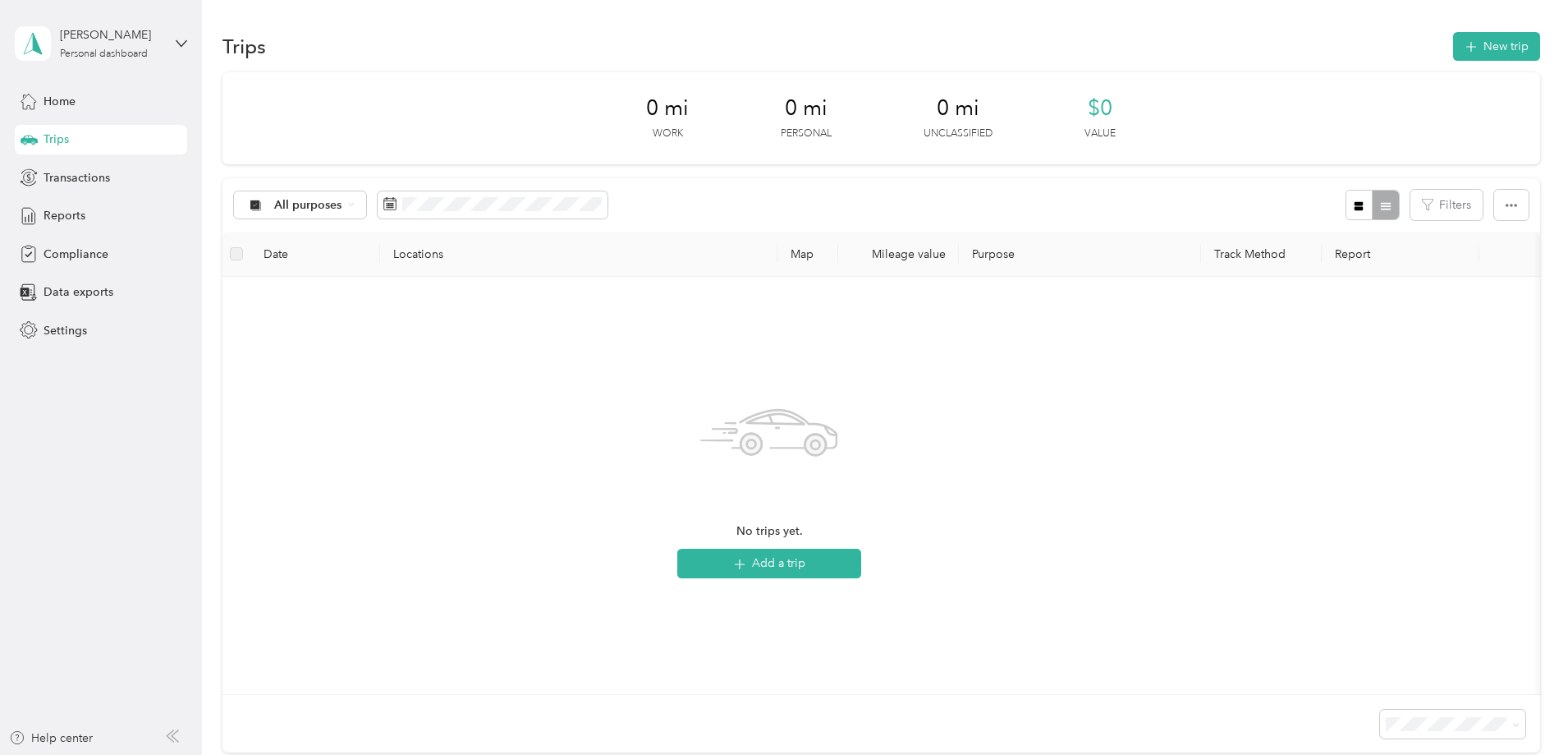
click at [272, 439] on div "0 mi Work 0 mi Personal 0 mi Unclassified $0 Value All purposes Filters Date Lo…" at bounding box center [881, 441] width 1318 height 738
click at [64, 105] on span "Home" at bounding box center [60, 101] width 32 height 17
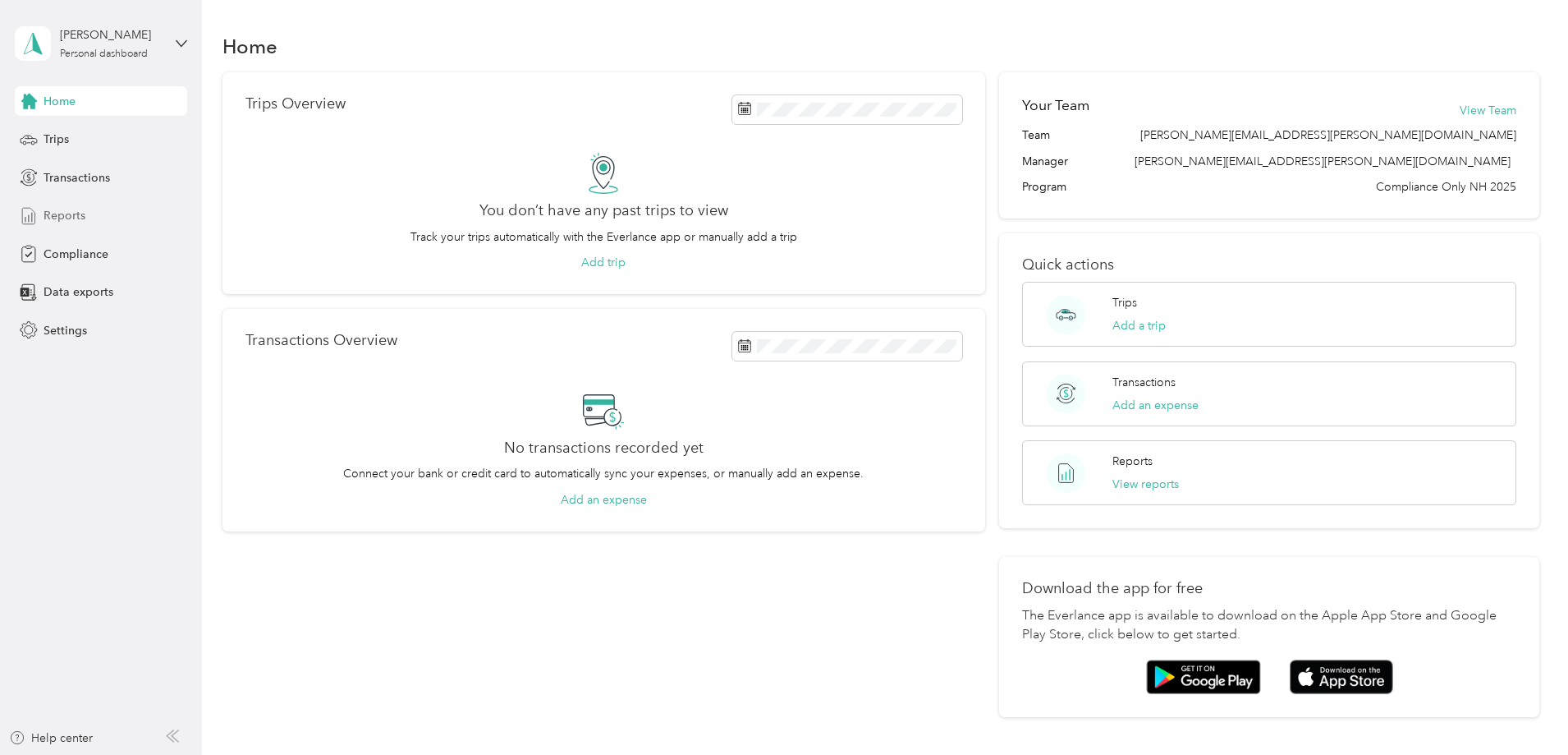
click at [65, 216] on span "Reports" at bounding box center [64, 215] width 42 height 17
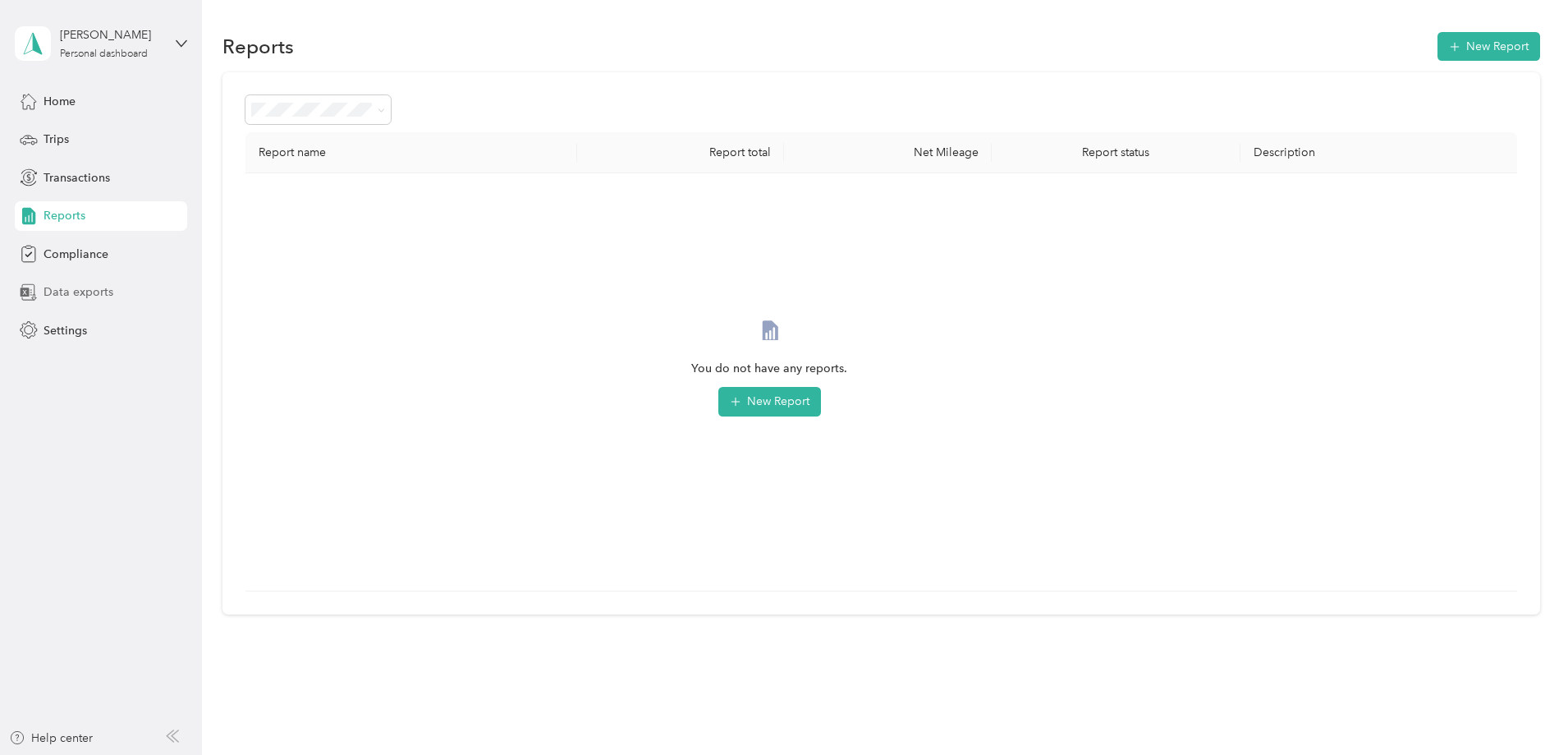
click at [78, 289] on span "Data exports" at bounding box center [78, 292] width 69 height 17
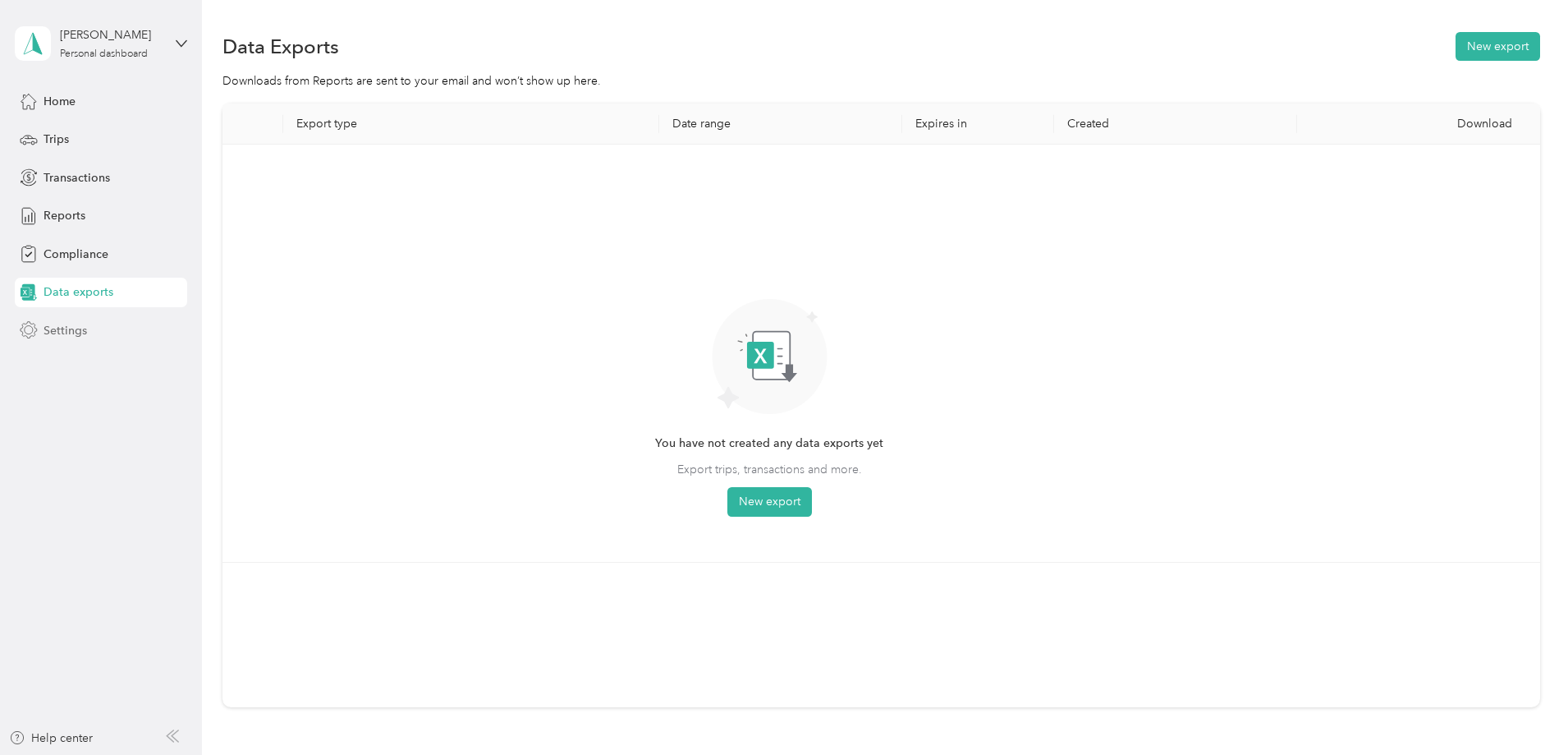
click at [66, 335] on span "Settings" at bounding box center [65, 330] width 44 height 17
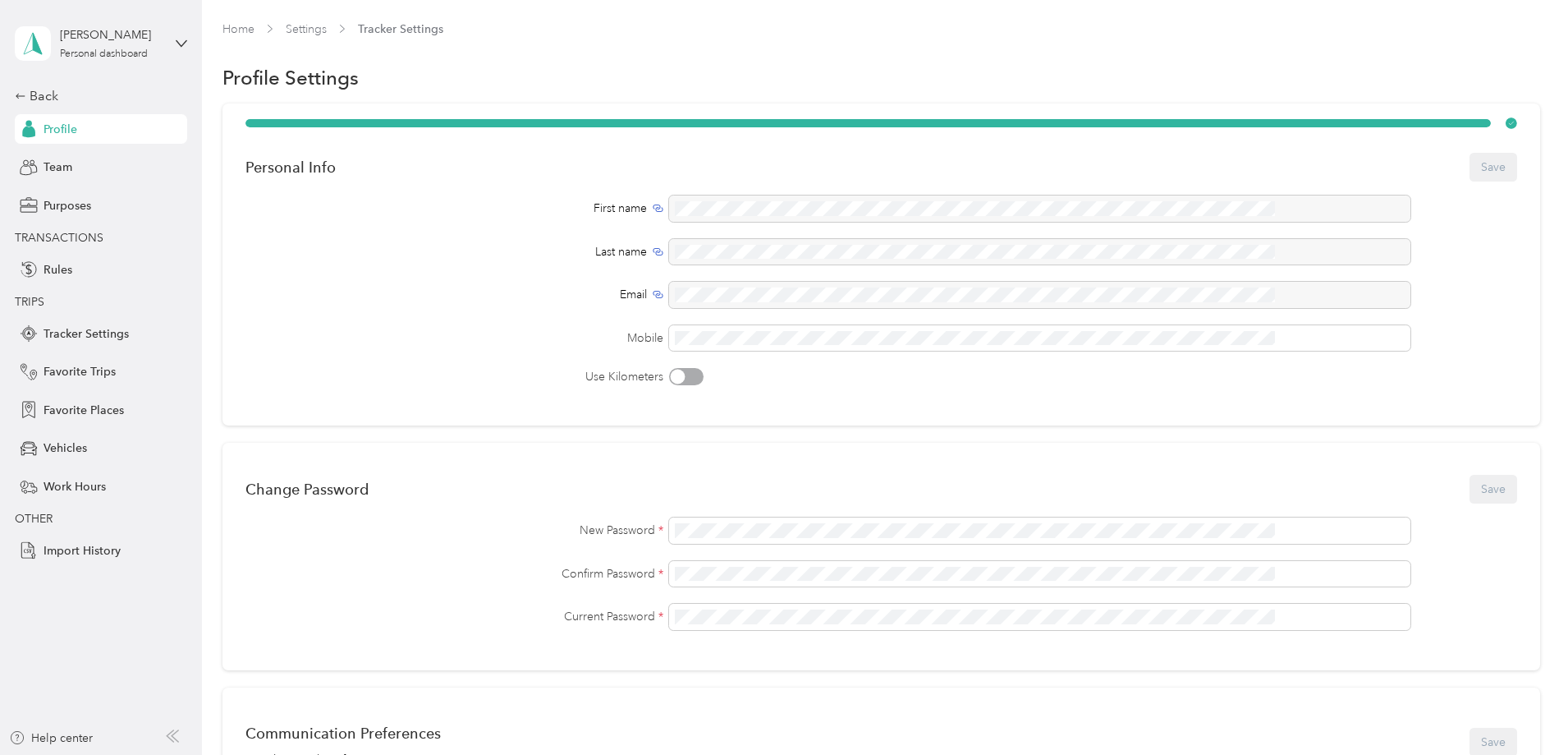
click at [64, 131] on span "Profile" at bounding box center [60, 129] width 34 height 17
click at [65, 207] on span "Purposes" at bounding box center [67, 205] width 48 height 17
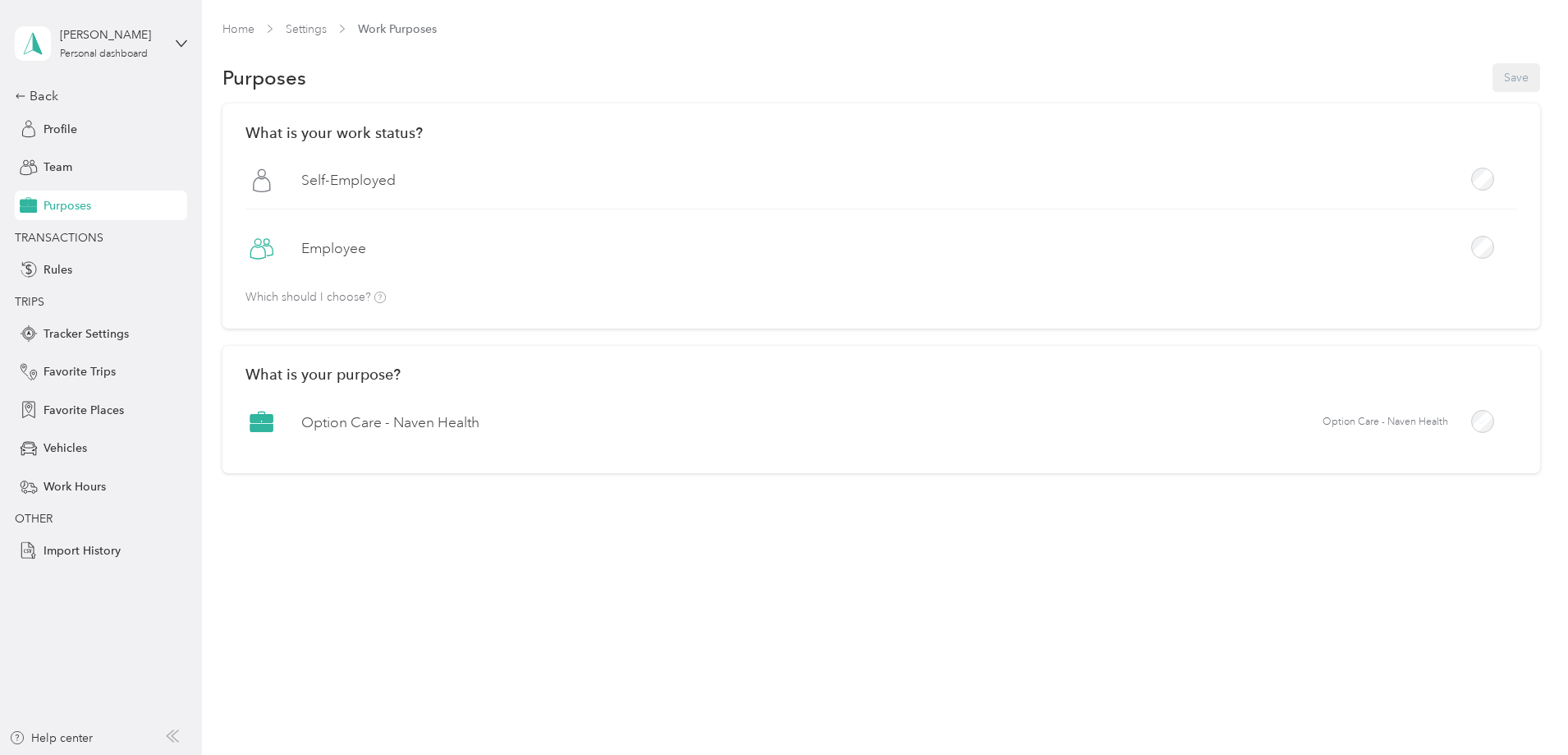
click at [290, 259] on div "What is your work status? [DEMOGRAPHIC_DATA] Employee Which should I choose? Wh…" at bounding box center [881, 297] width 1318 height 387
click at [60, 452] on span "Vehicles" at bounding box center [65, 447] width 44 height 17
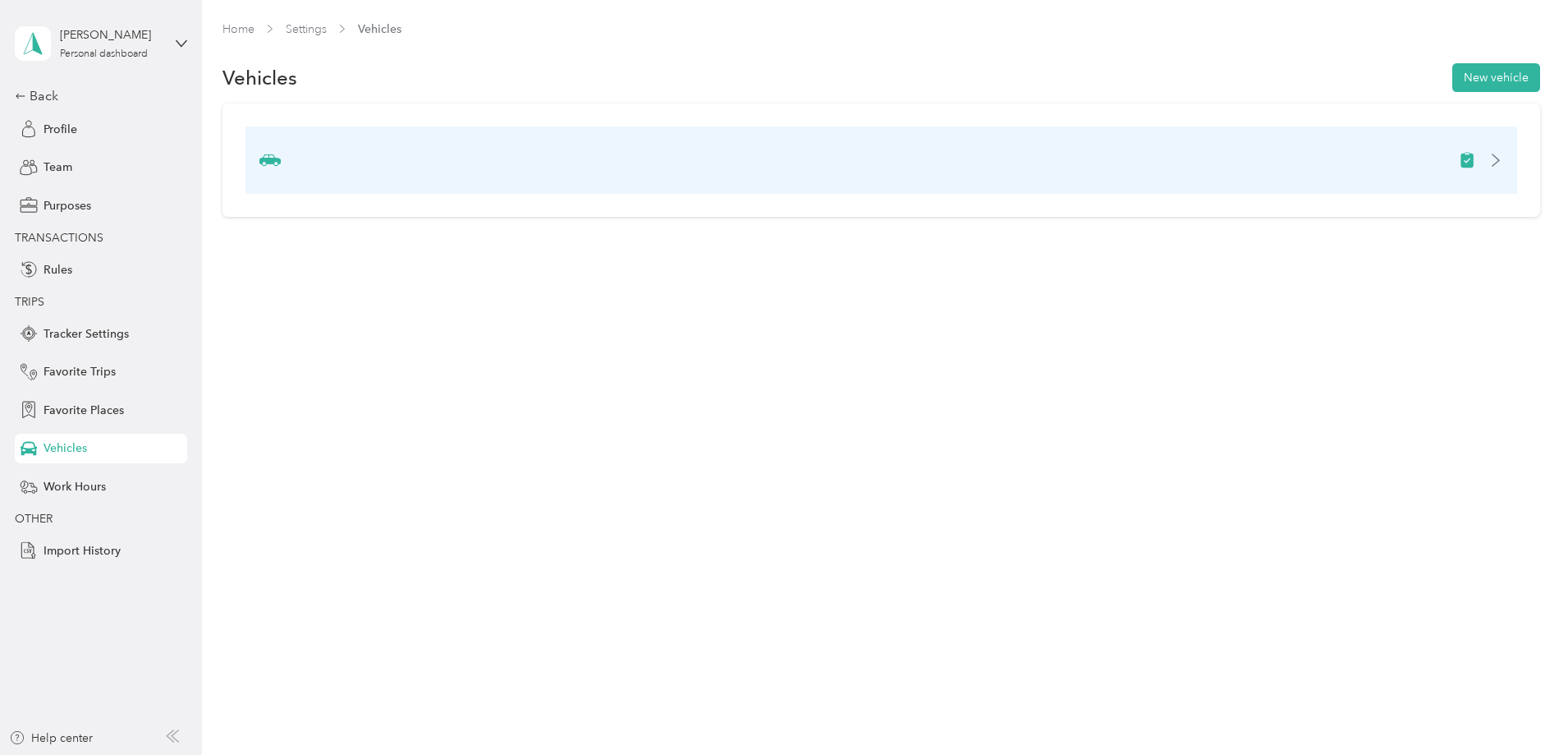
click at [1490, 160] on icon at bounding box center [1496, 160] width 13 height 13
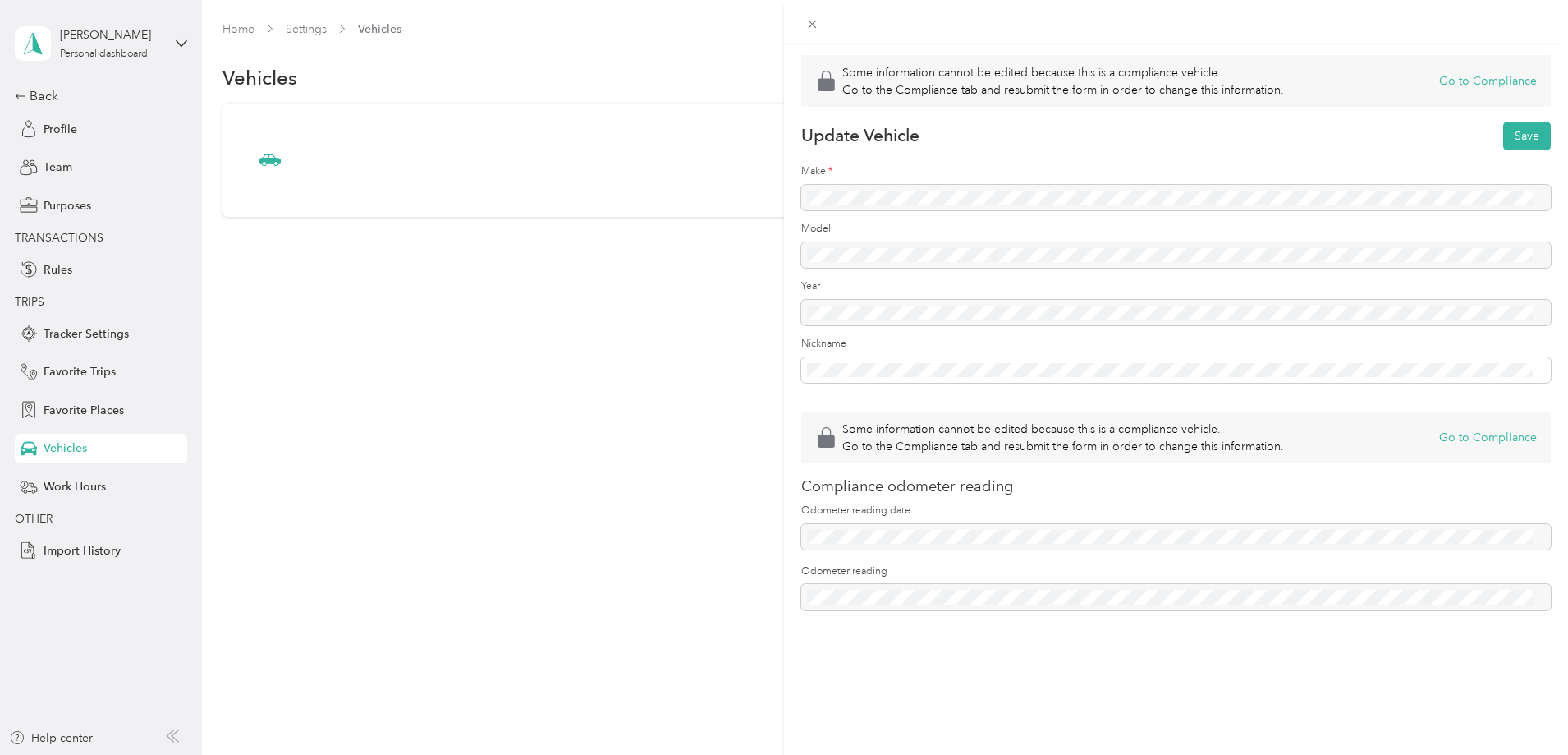
click at [914, 197] on div at bounding box center [1176, 197] width 750 height 26
click at [1513, 131] on button "Save" at bounding box center [1527, 136] width 48 height 29
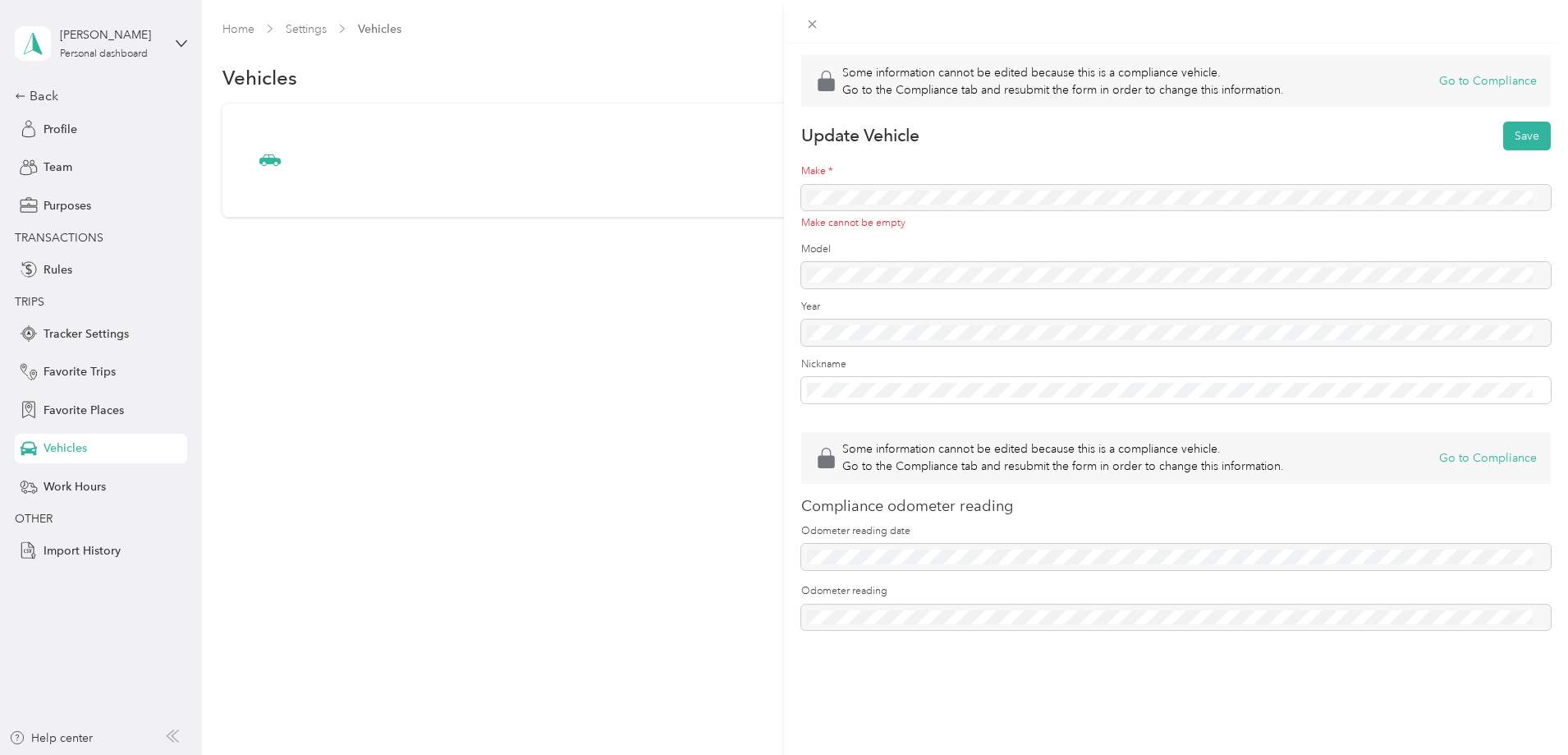
click at [858, 196] on div "Make cannot be empty" at bounding box center [1176, 207] width 750 height 46
click at [841, 193] on div "Make cannot be empty" at bounding box center [1176, 207] width 750 height 46
click at [811, 195] on div "Make cannot be empty" at bounding box center [1176, 207] width 750 height 46
click at [1498, 79] on button "Go to Compliance" at bounding box center [1488, 80] width 98 height 17
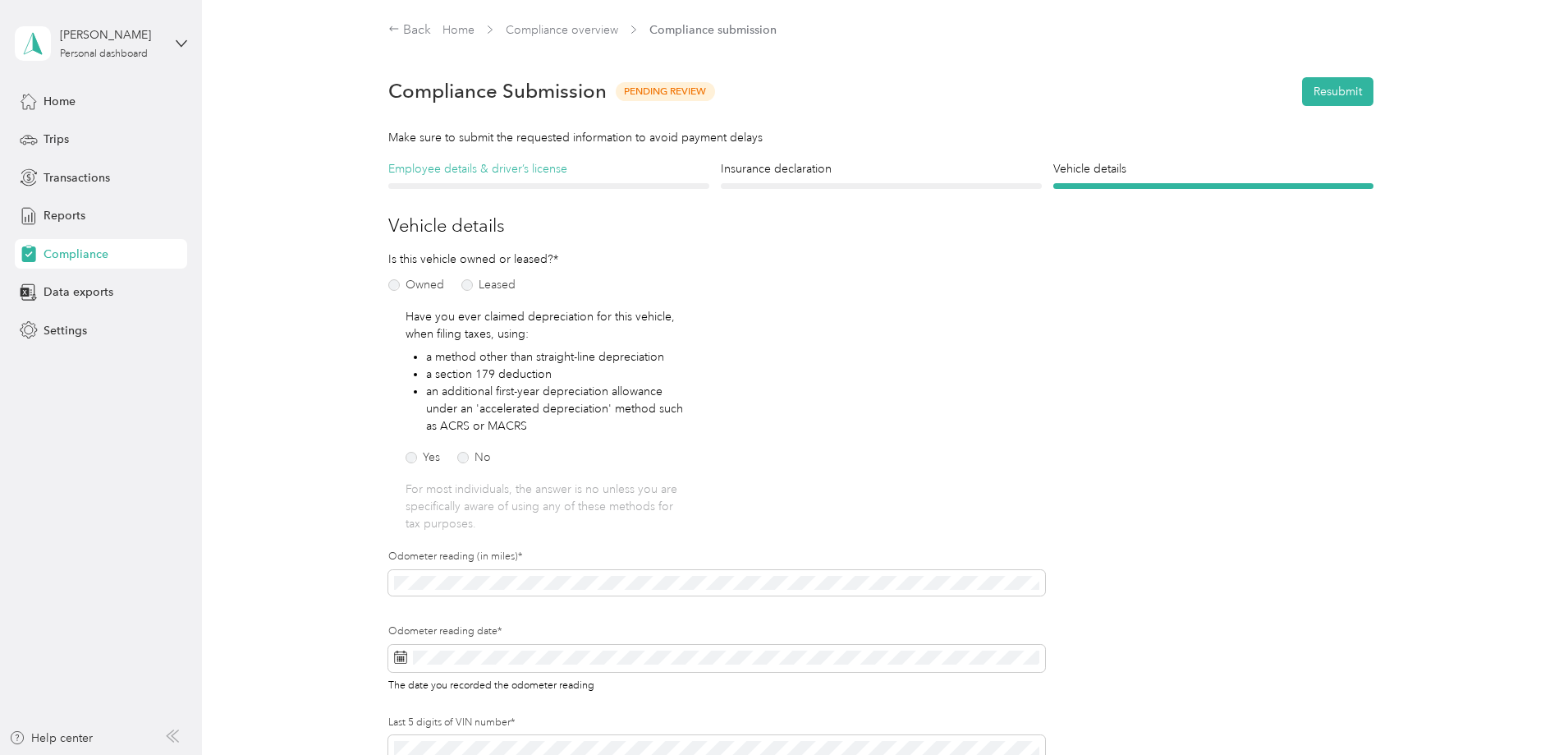
click at [484, 170] on h4 "Employee details & driver’s license" at bounding box center [549, 168] width 321 height 17
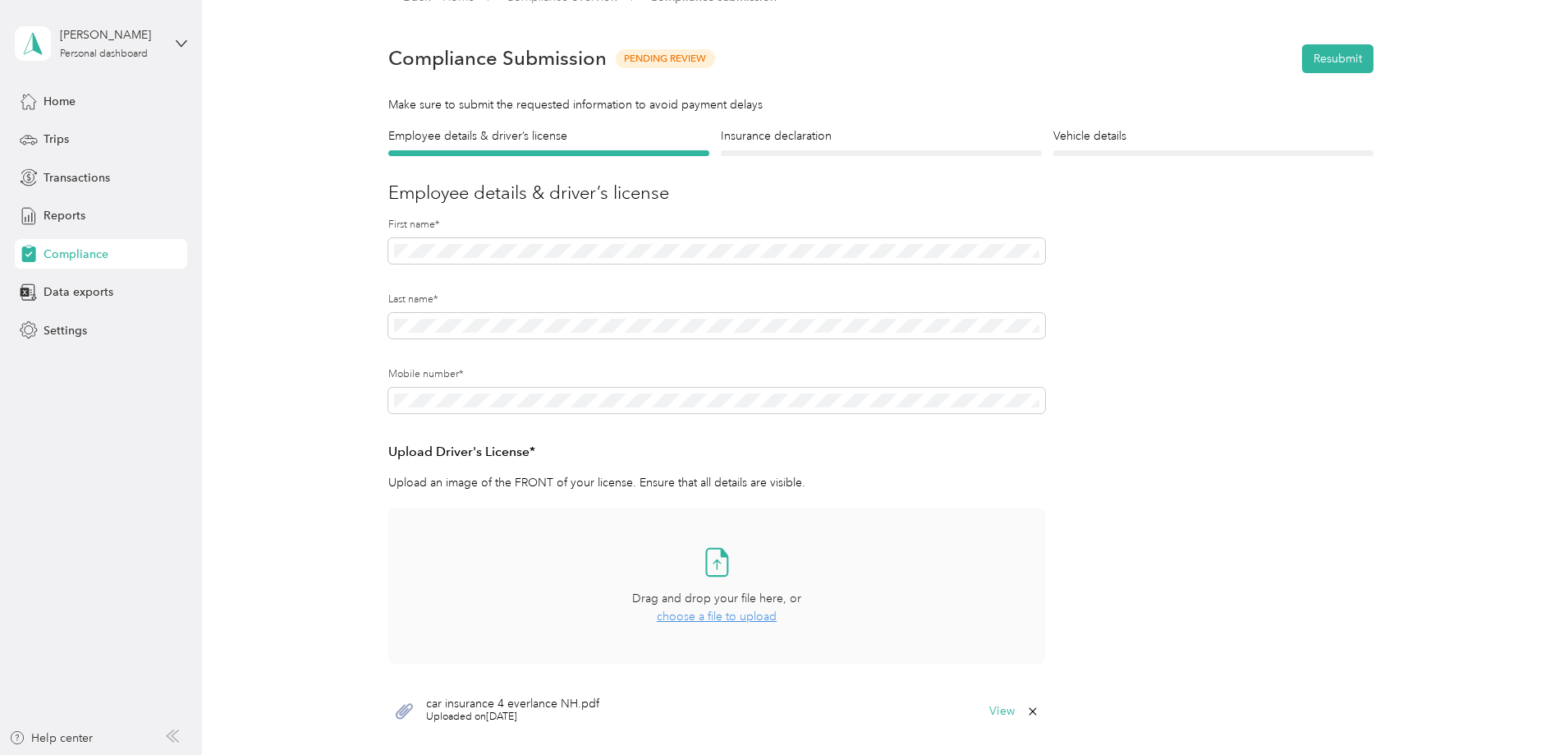
scroll to position [65, 0]
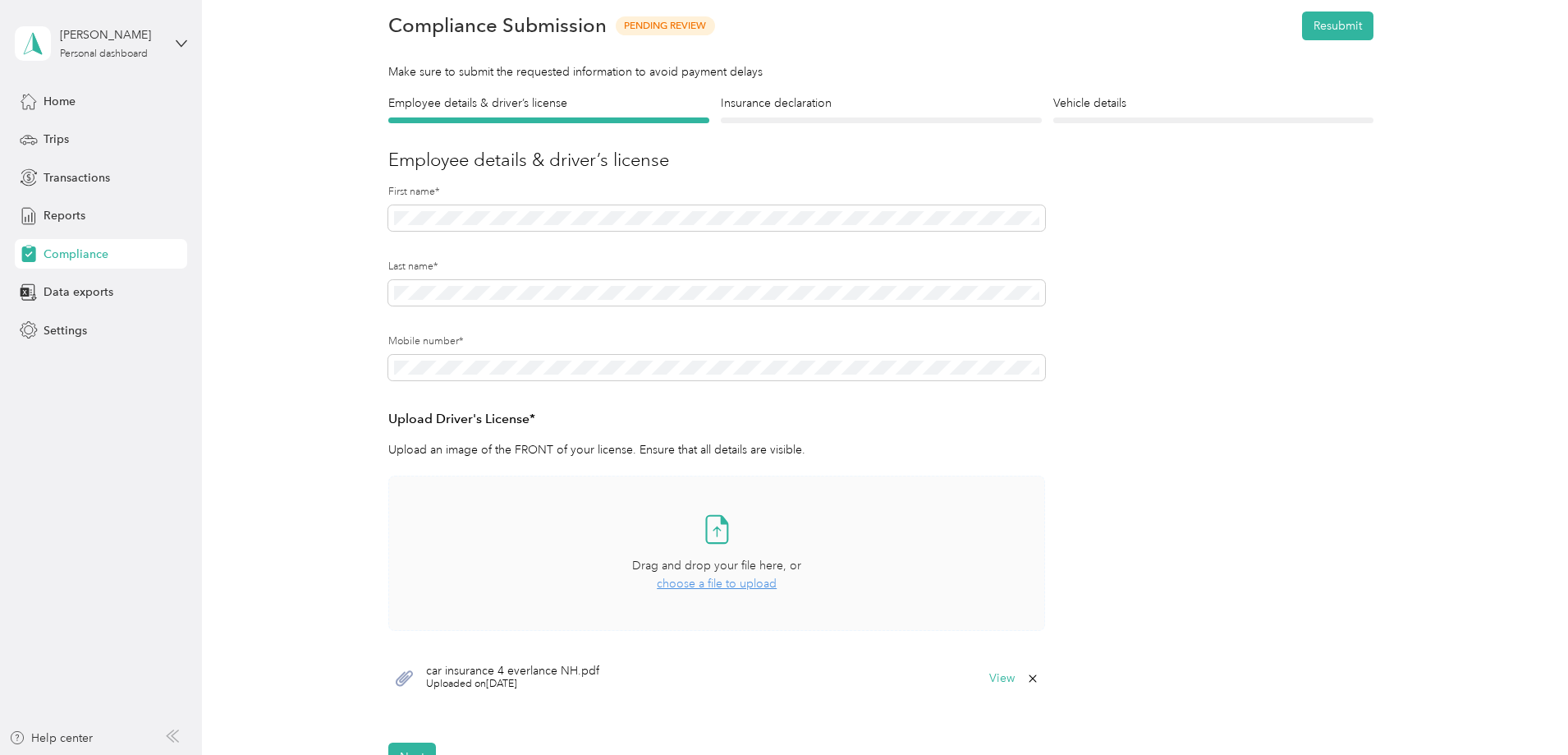
click at [722, 576] on span "choose a file to upload" at bounding box center [716, 583] width 120 height 14
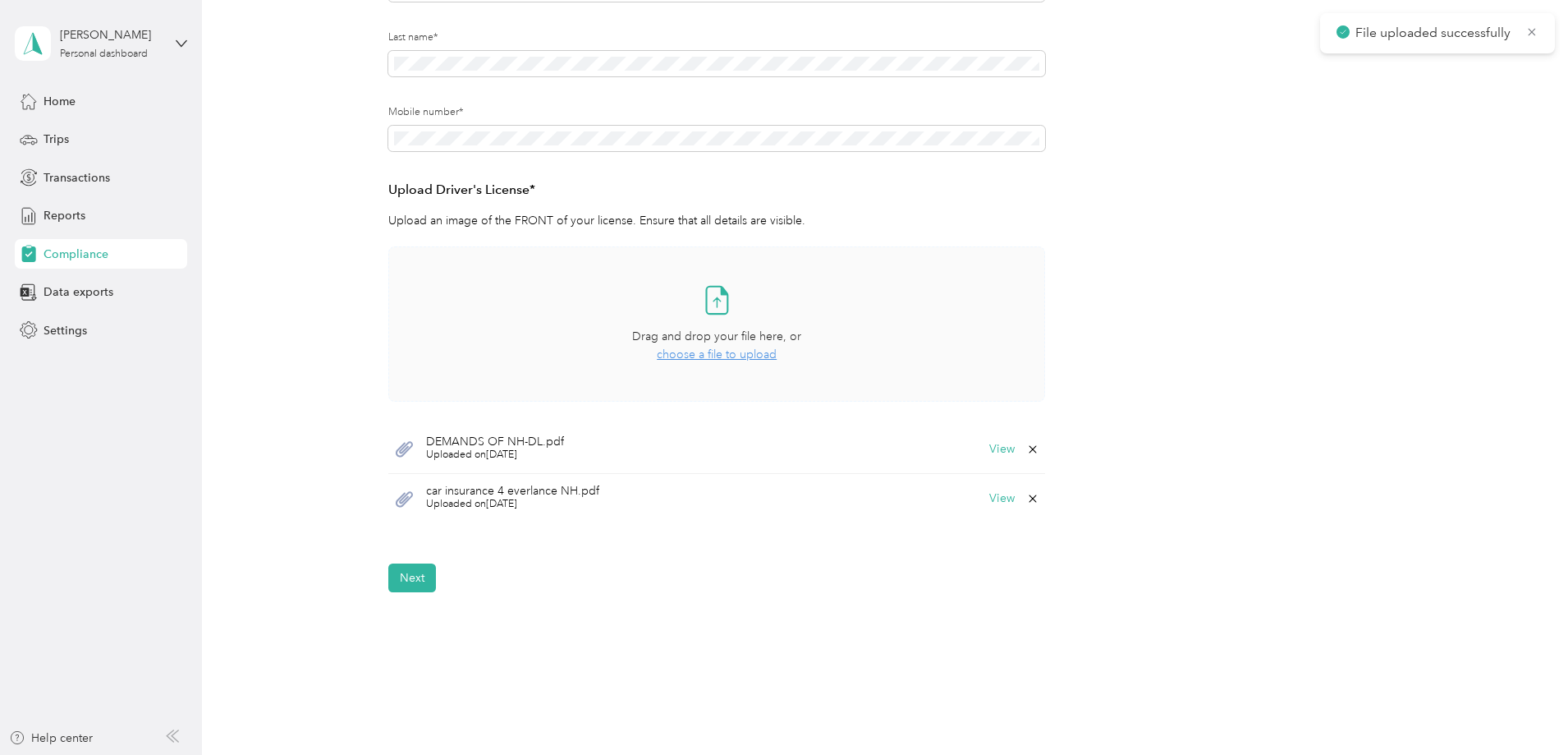
scroll to position [361, 0]
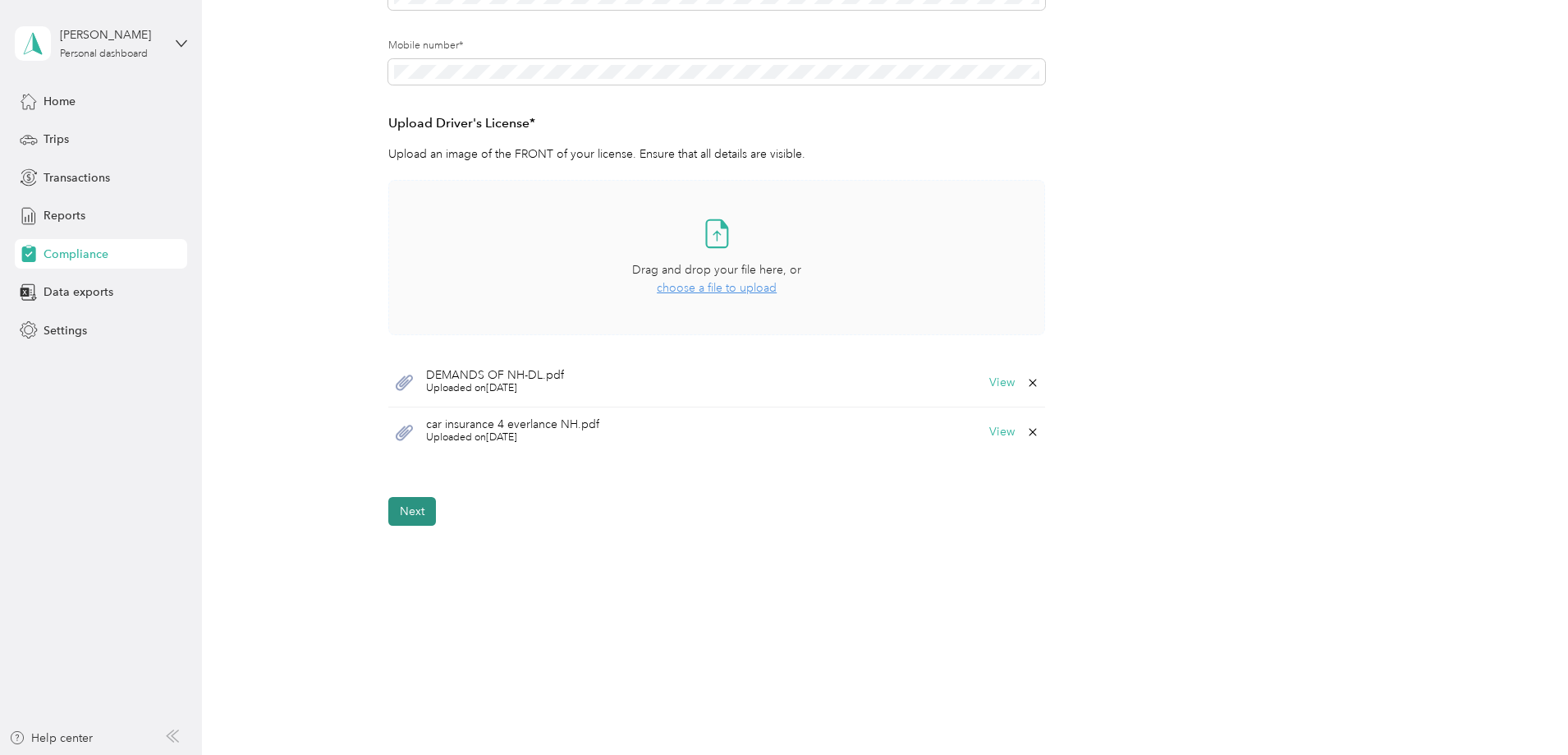
click at [410, 507] on button "Next" at bounding box center [413, 511] width 48 height 29
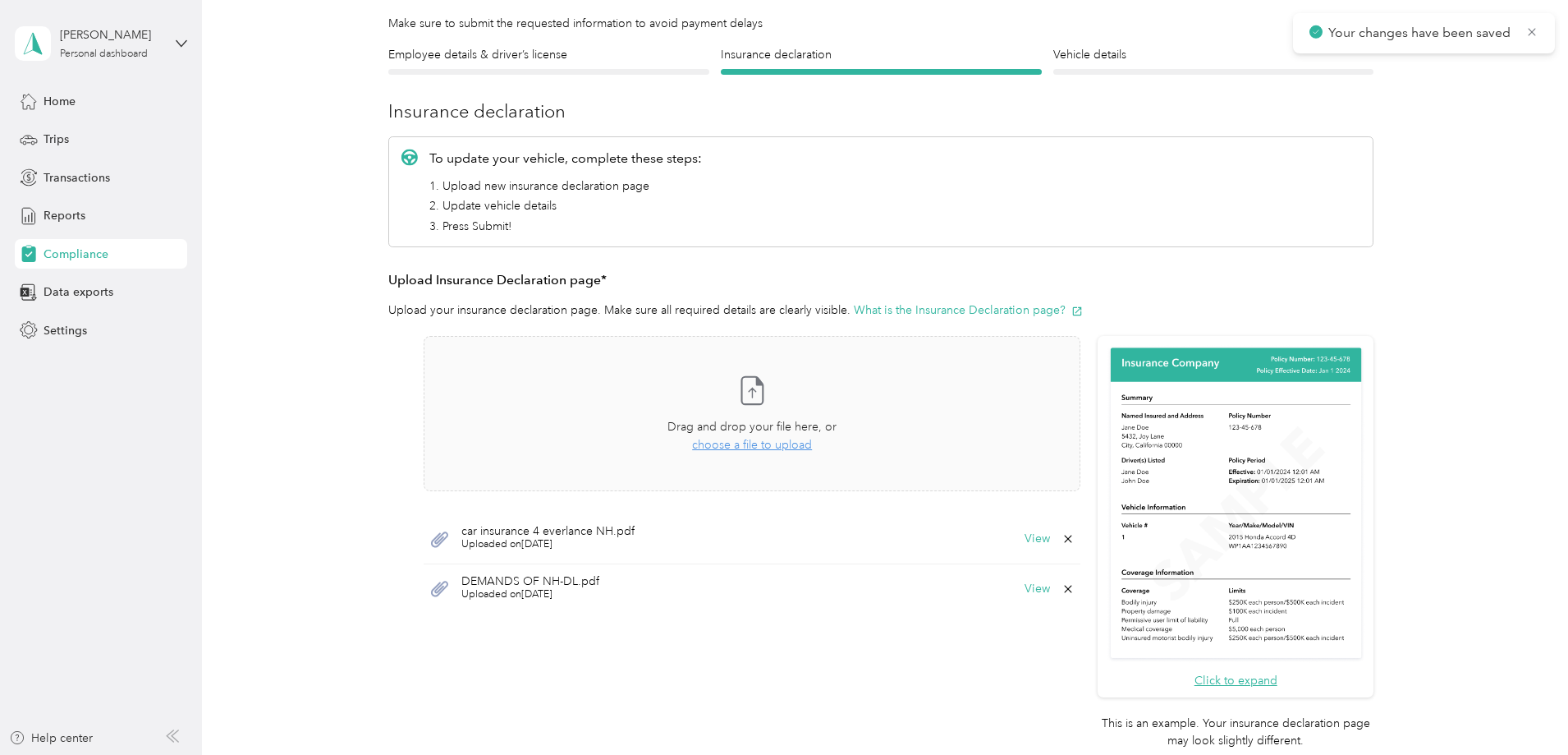
scroll to position [21, 0]
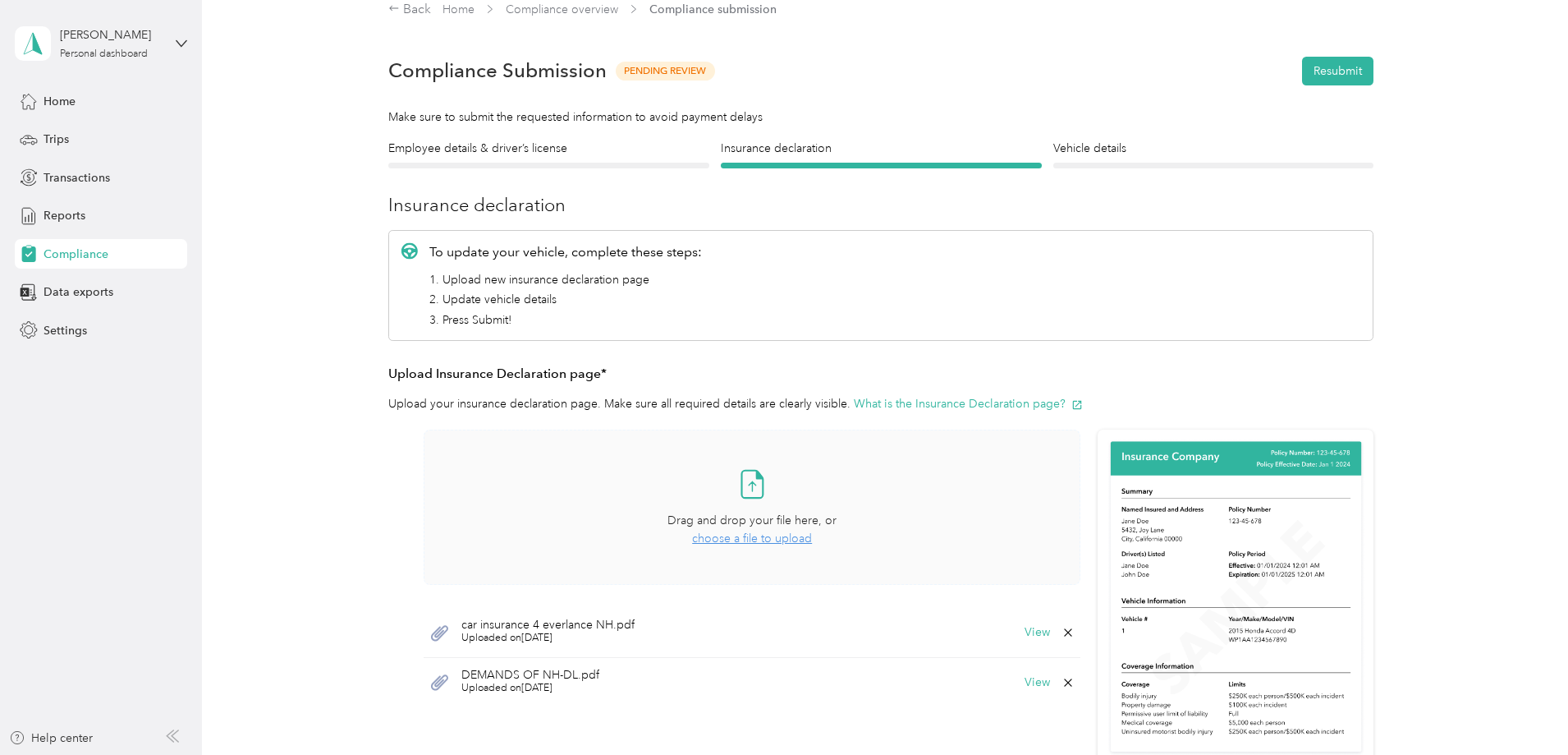
click at [751, 538] on span "choose a file to upload" at bounding box center [752, 539] width 120 height 14
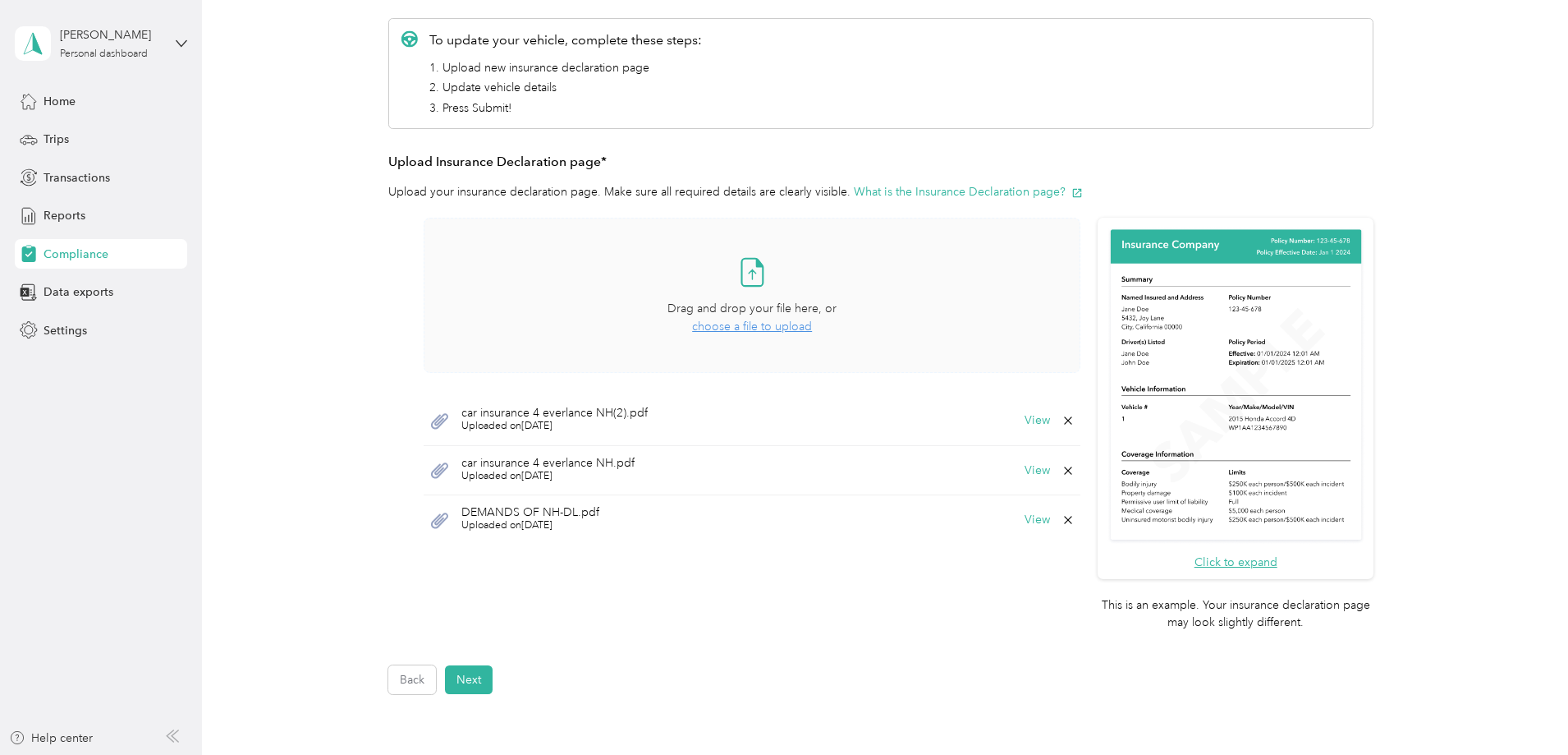
scroll to position [316, 0]
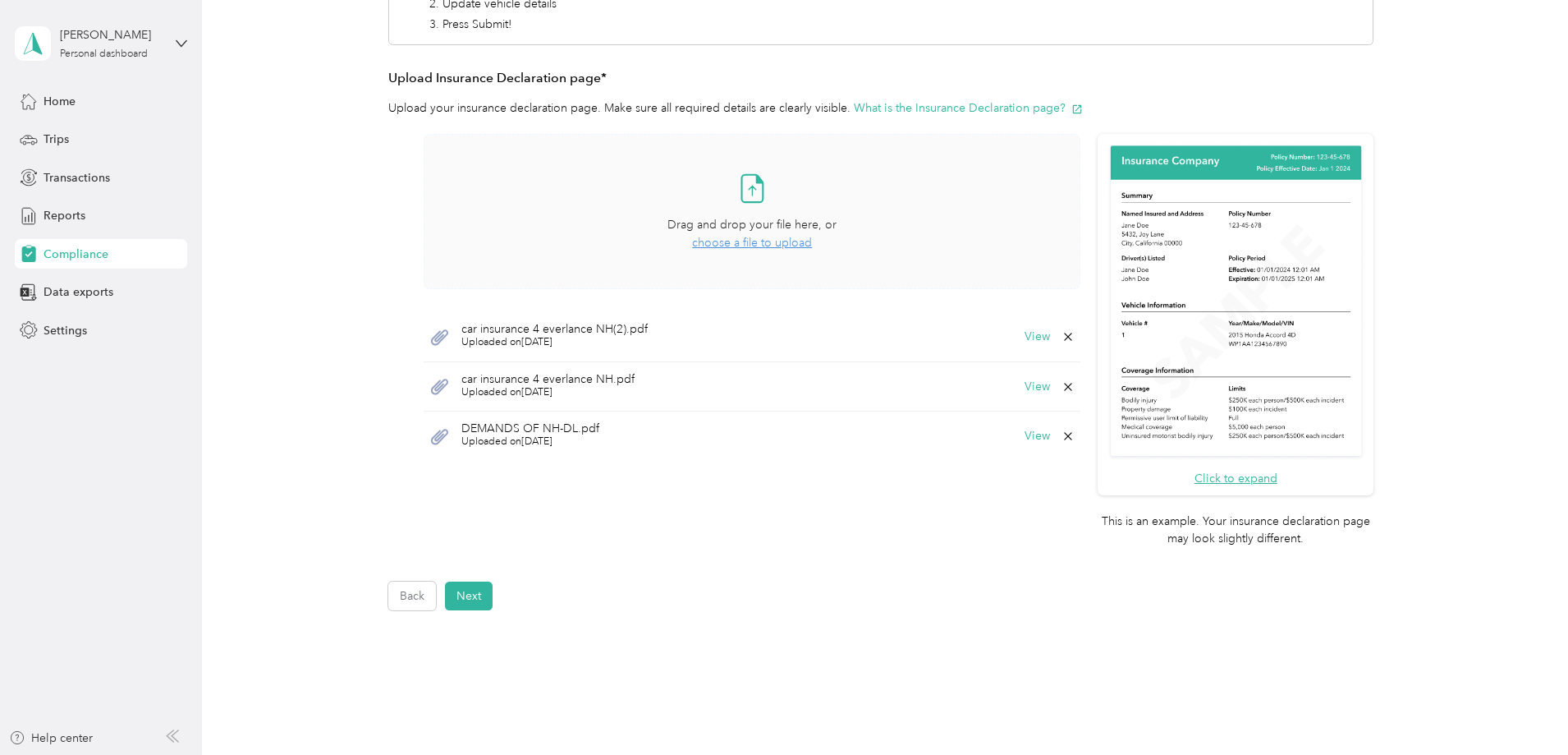
click at [316, 390] on div "Employee details & driver’s license License Insurance declaration Insurance Veh…" at bounding box center [881, 227] width 1182 height 766
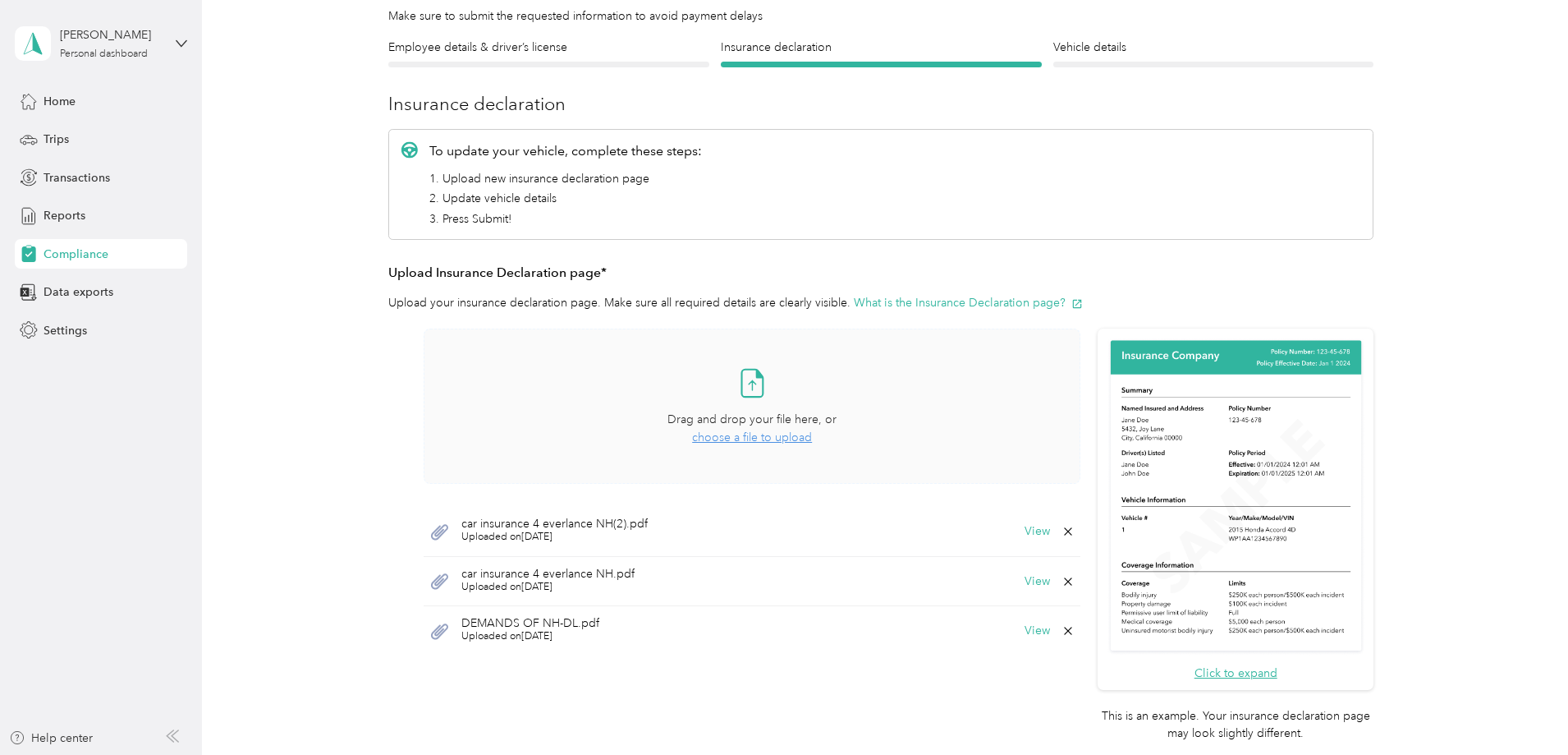
scroll to position [0, 0]
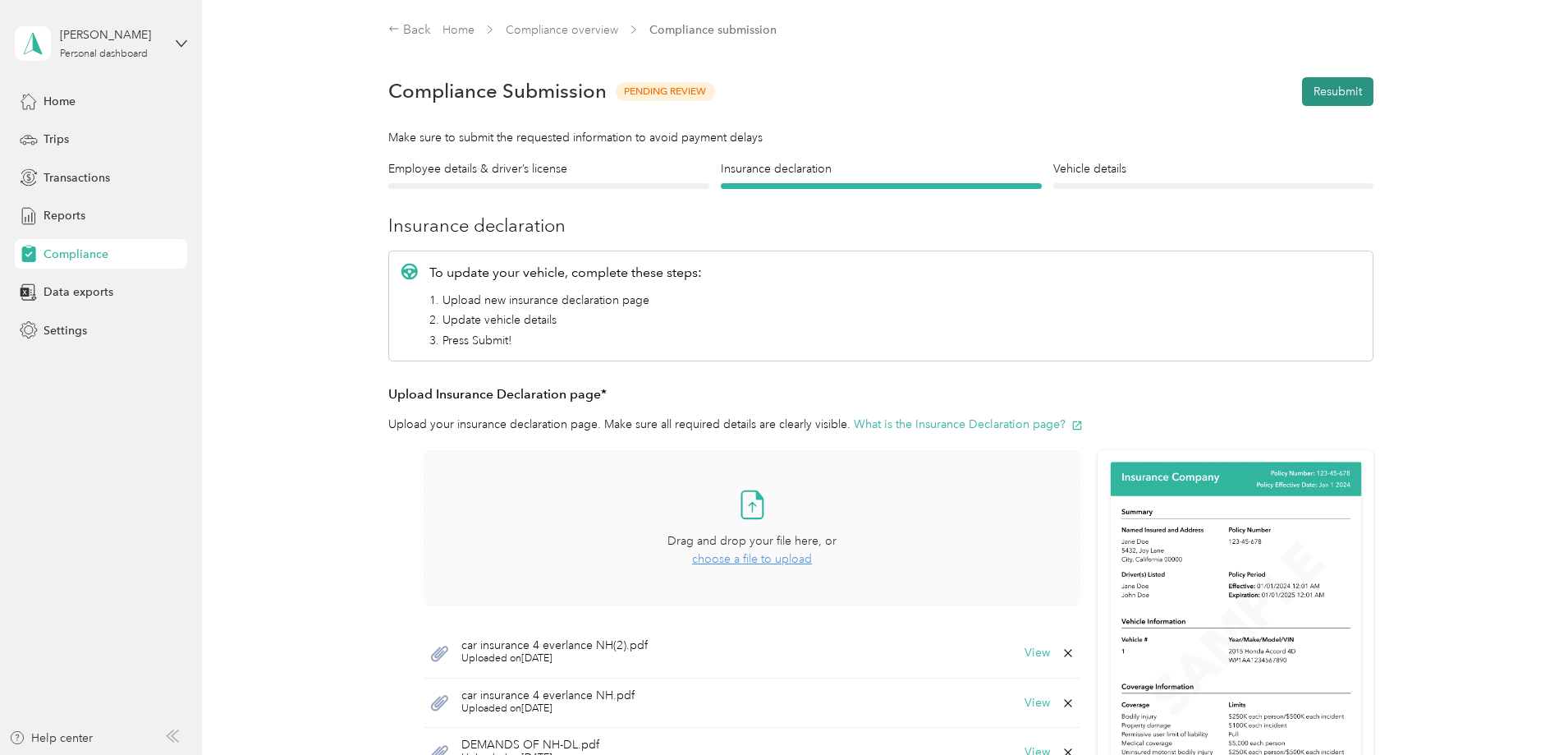
click at [1359, 88] on button "Resubmit" at bounding box center [1338, 91] width 71 height 29
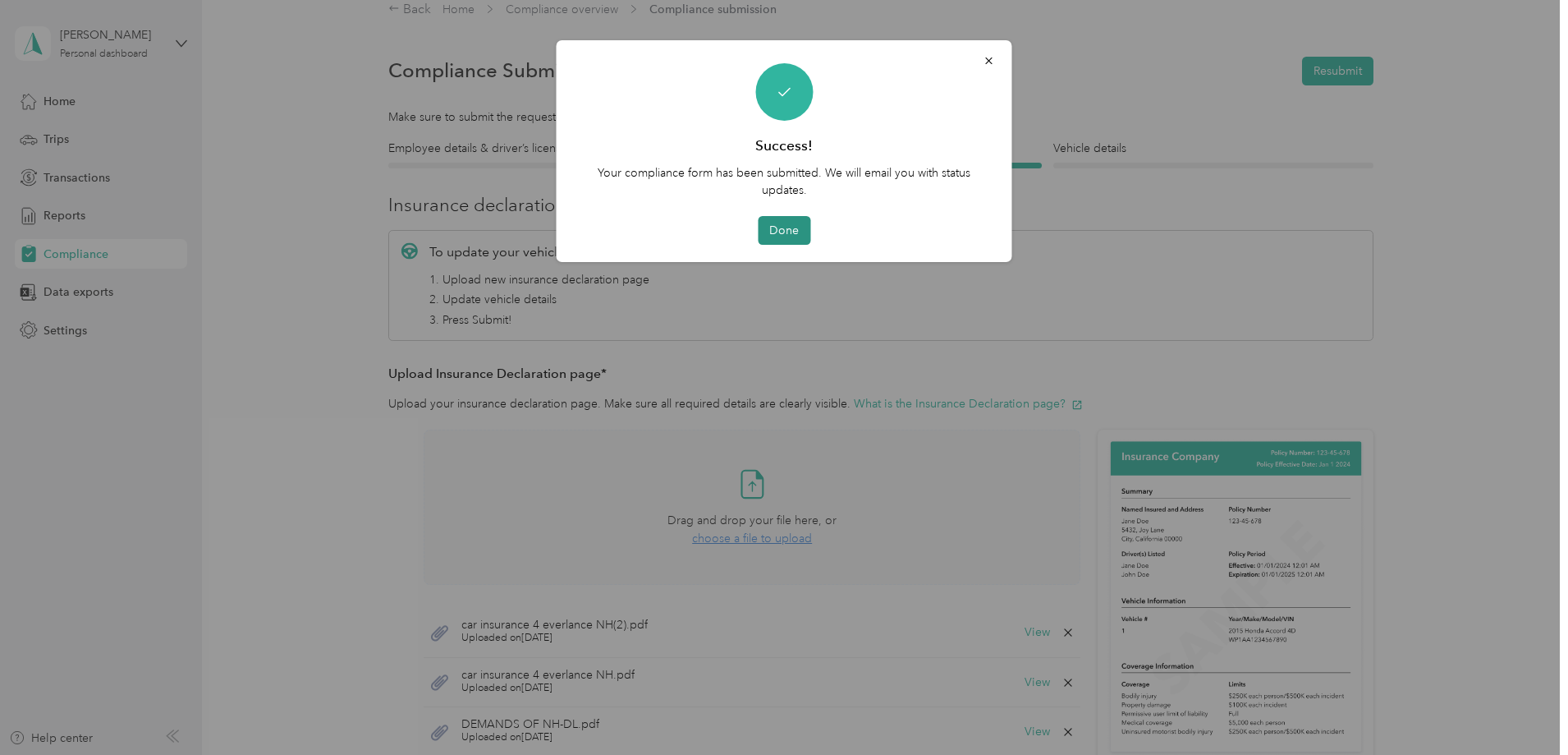
click at [782, 232] on button "Done" at bounding box center [784, 230] width 53 height 29
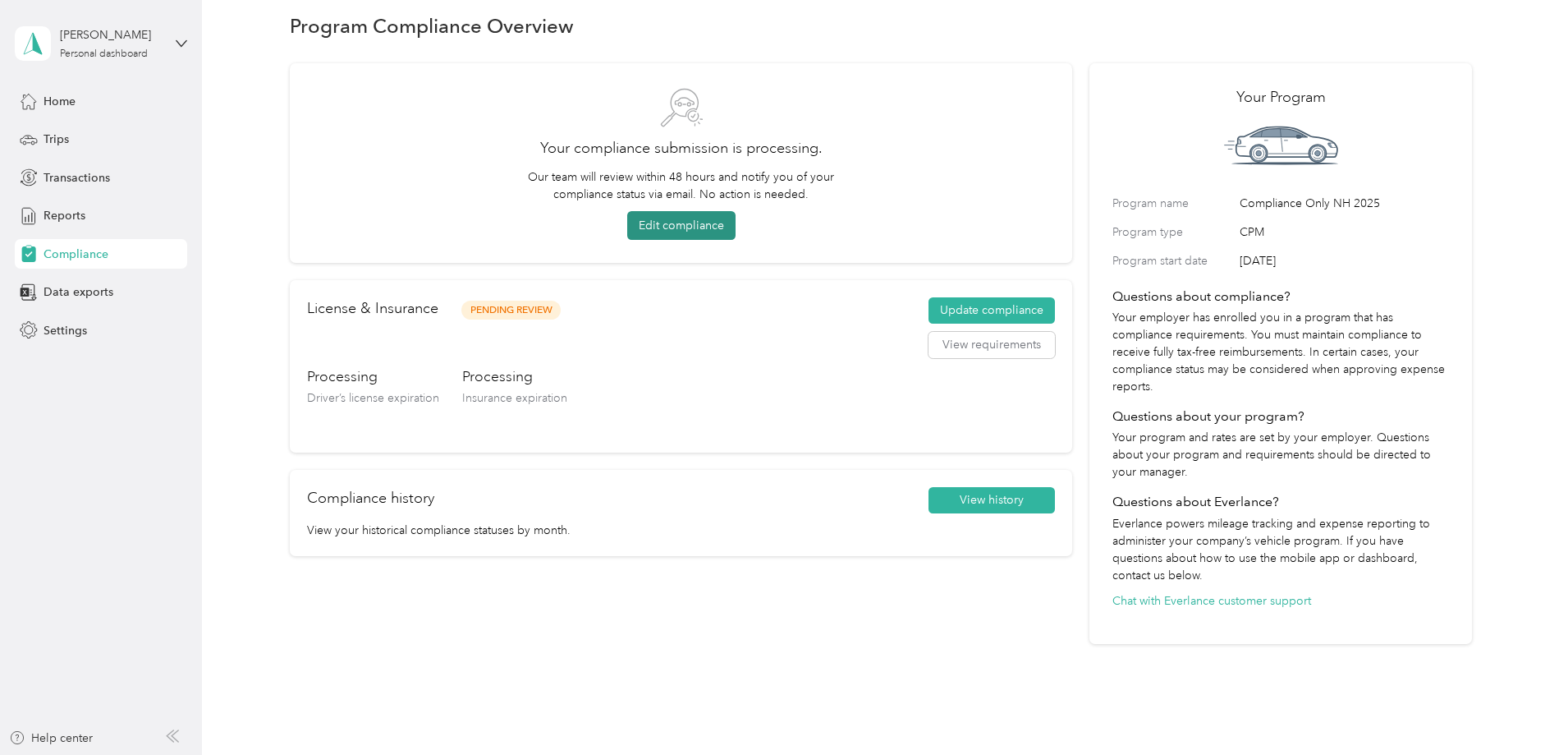
click at [705, 226] on button "Edit compliance" at bounding box center [680, 225] width 108 height 29
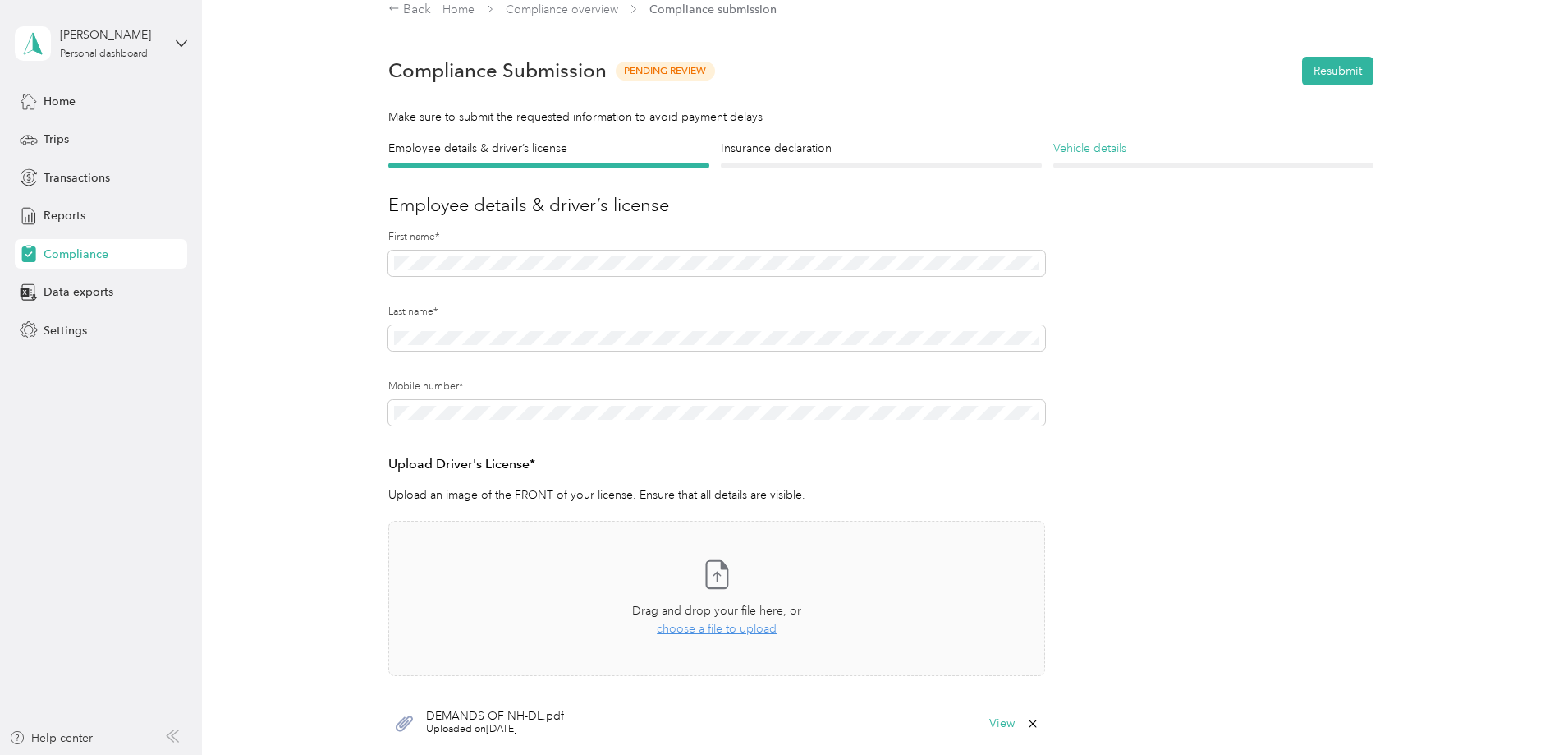
click at [1090, 150] on h4 "Vehicle details" at bounding box center [1214, 148] width 321 height 17
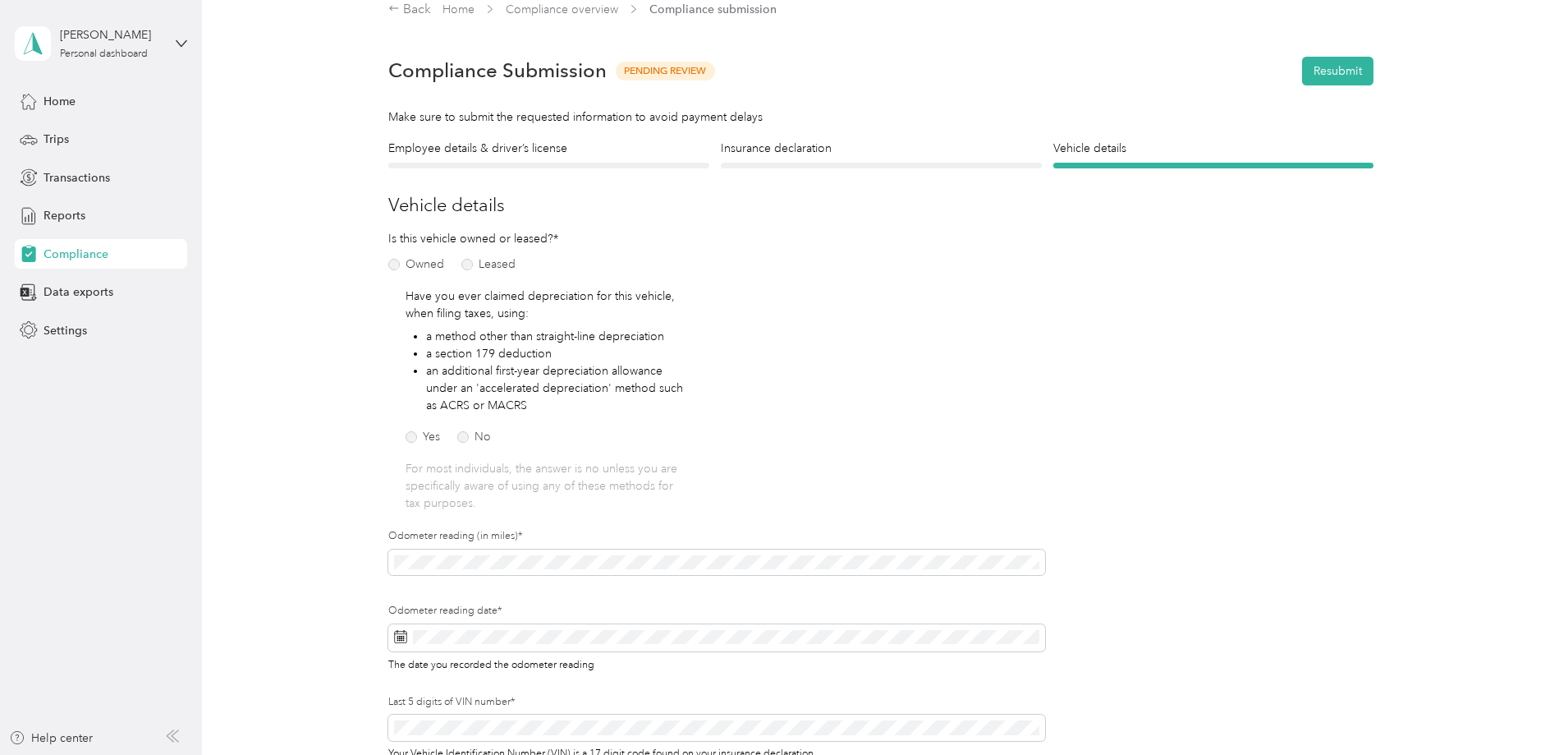
click at [877, 365] on div "Is this vehicle owned or leased?* Owned Leased Have you ever claimed depreciati…" at bounding box center [717, 507] width 657 height 554
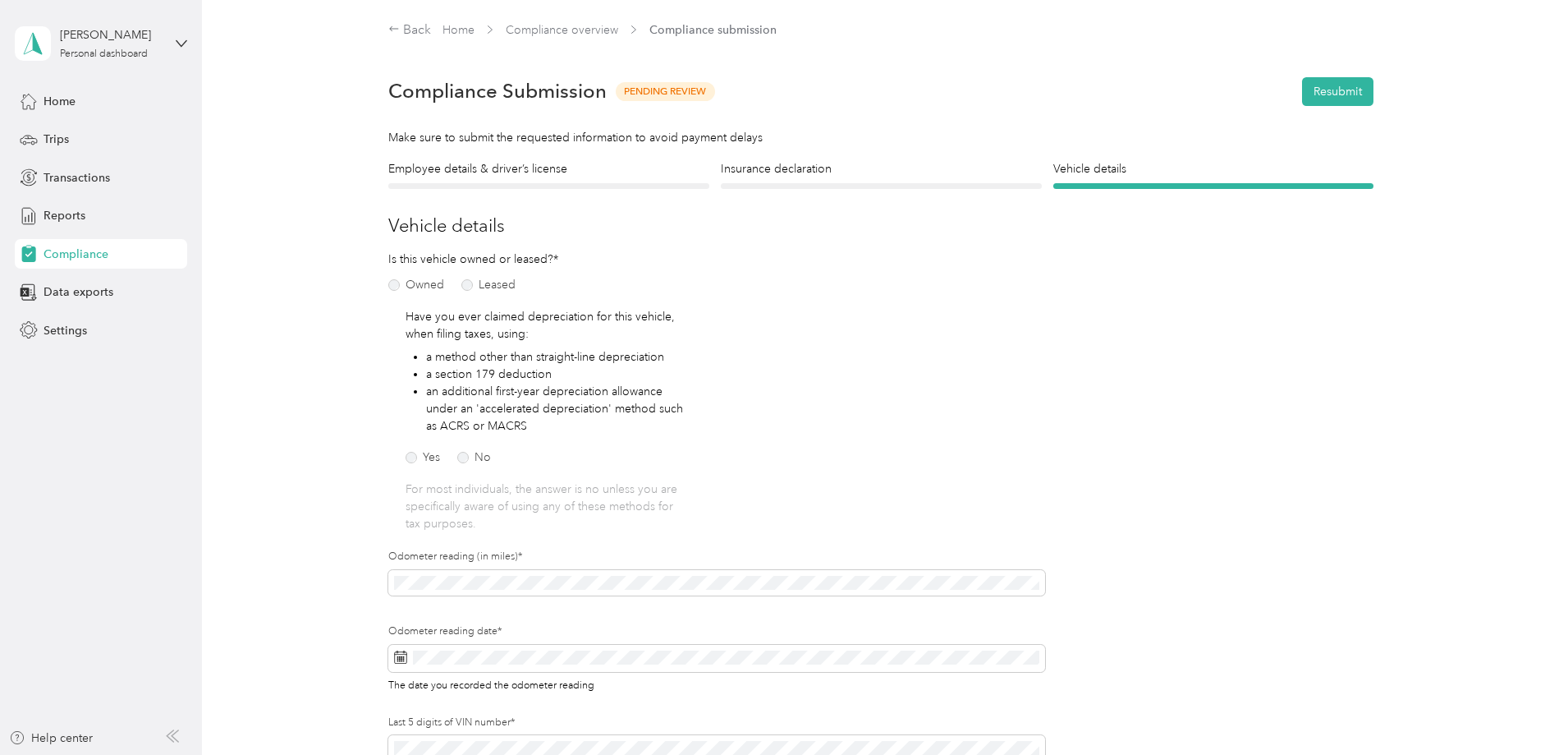
click at [566, 183] on div "Employee details & driver’s license License" at bounding box center [549, 174] width 321 height 29
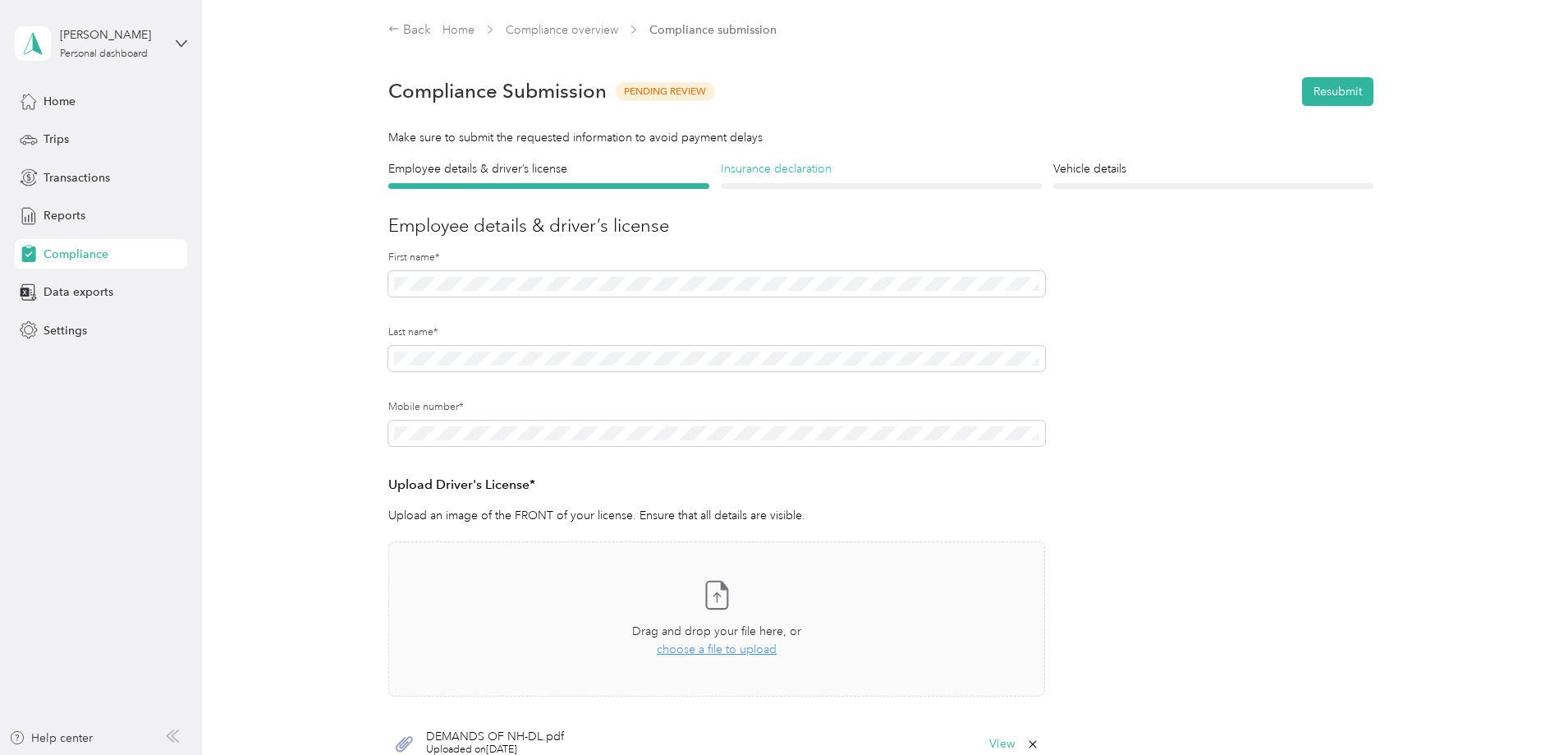
click at [752, 166] on h4 "Insurance declaration" at bounding box center [882, 168] width 321 height 17
